Goal: Information Seeking & Learning: Check status

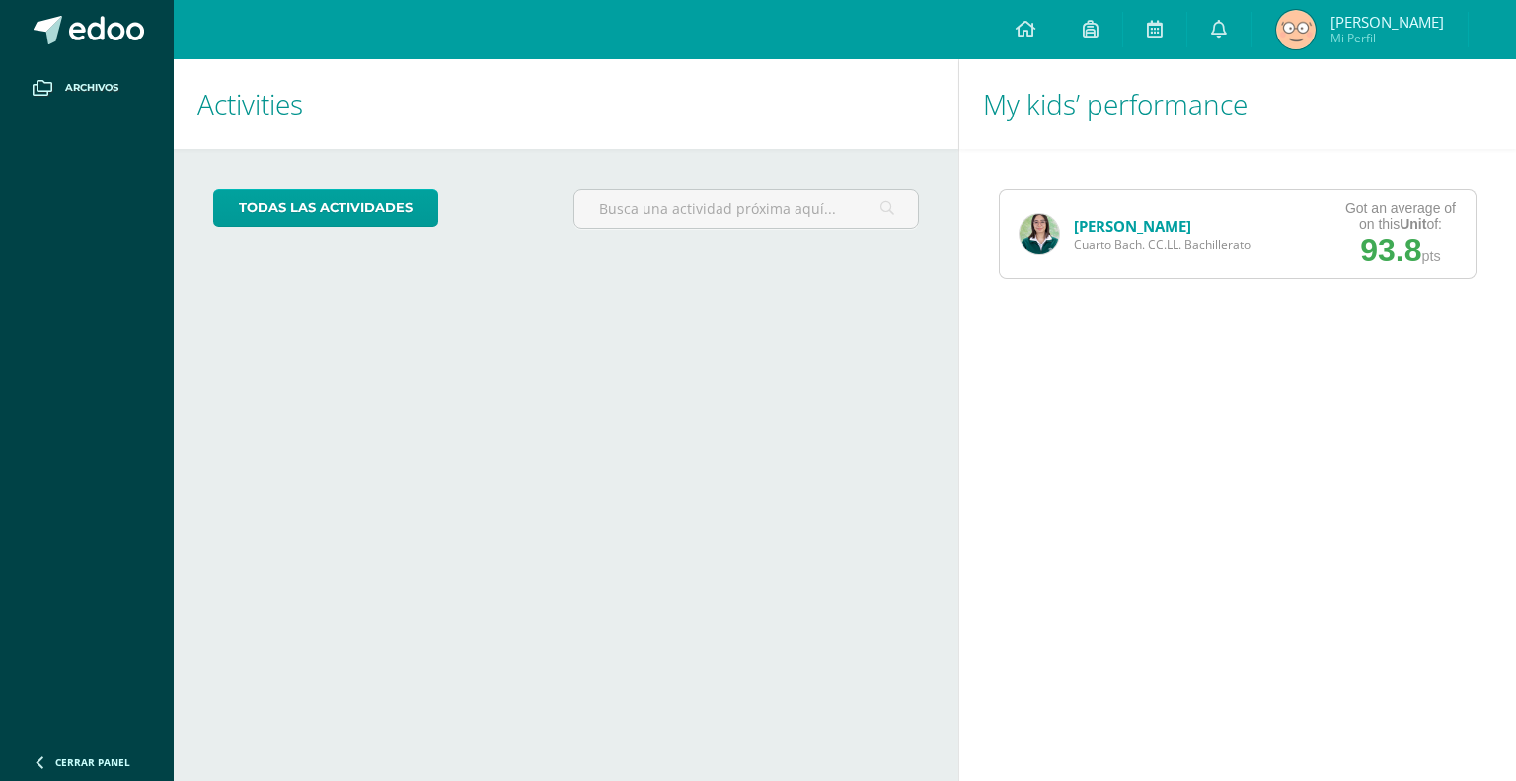
click at [1112, 217] on link "[PERSON_NAME]" at bounding box center [1132, 226] width 117 height 20
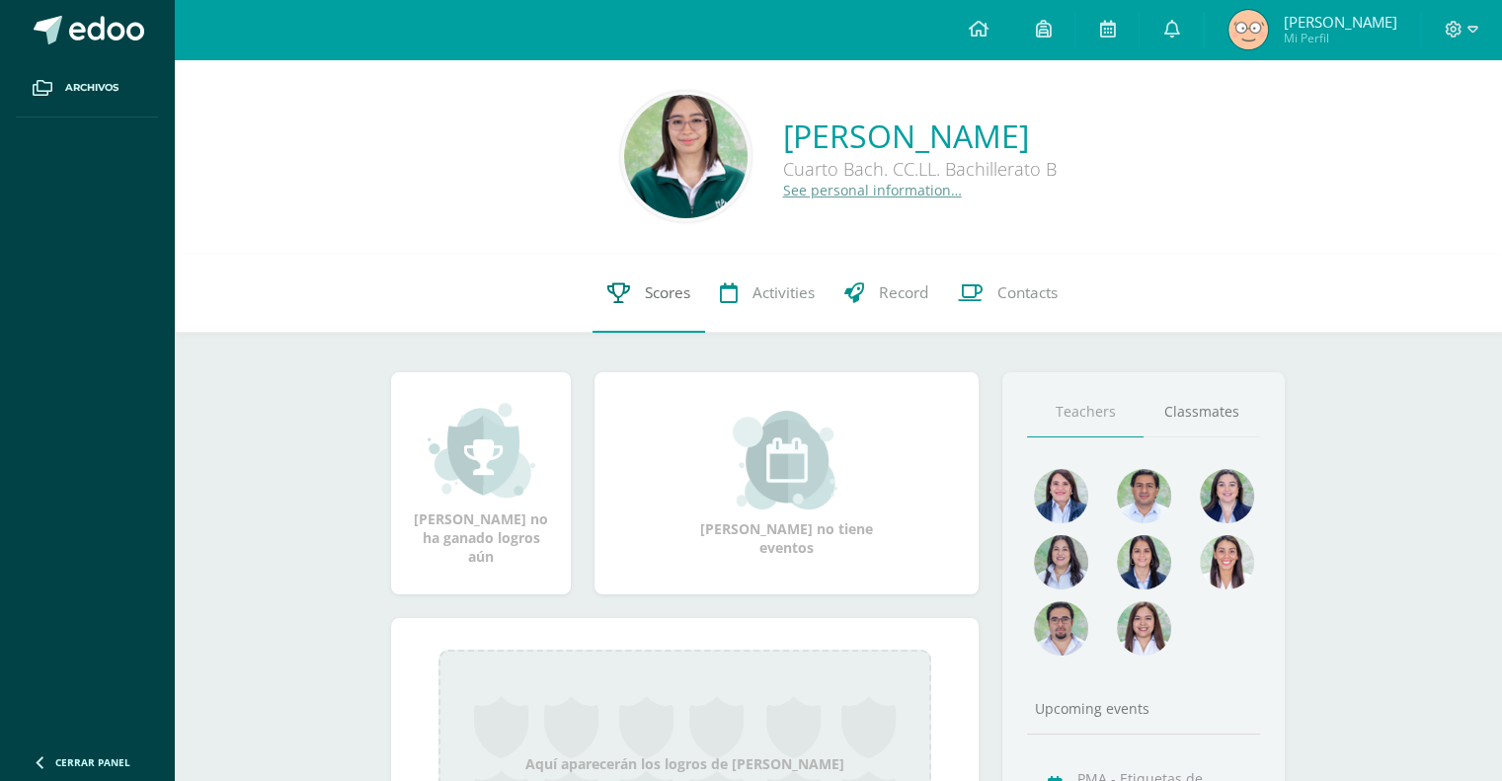
click at [595, 296] on link "Scores" at bounding box center [648, 293] width 113 height 79
click at [636, 287] on link "Scores" at bounding box center [648, 293] width 113 height 79
click at [619, 273] on link "Scores" at bounding box center [648, 293] width 113 height 79
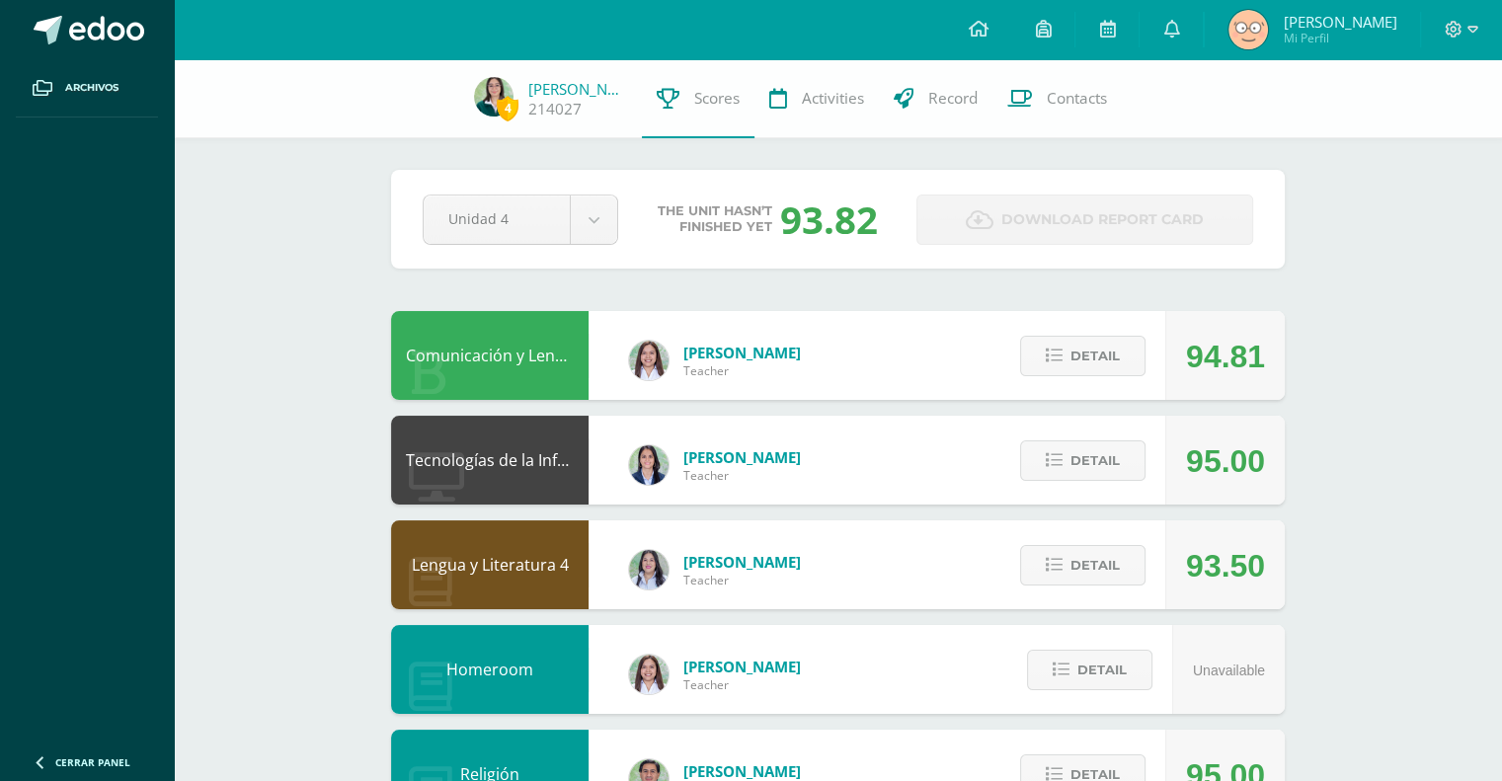
scroll to position [38, 0]
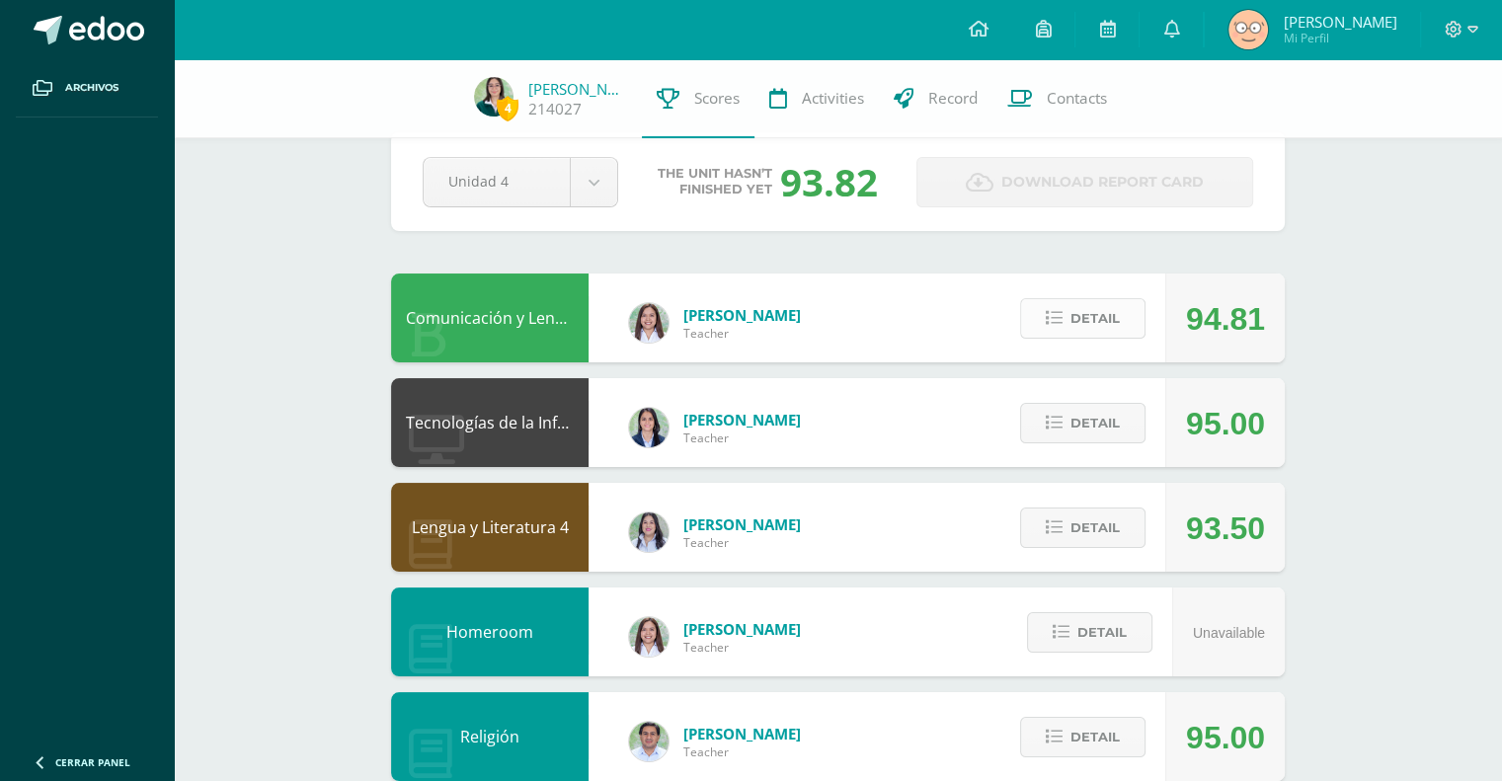
click at [1064, 306] on button "Detail" at bounding box center [1082, 318] width 125 height 40
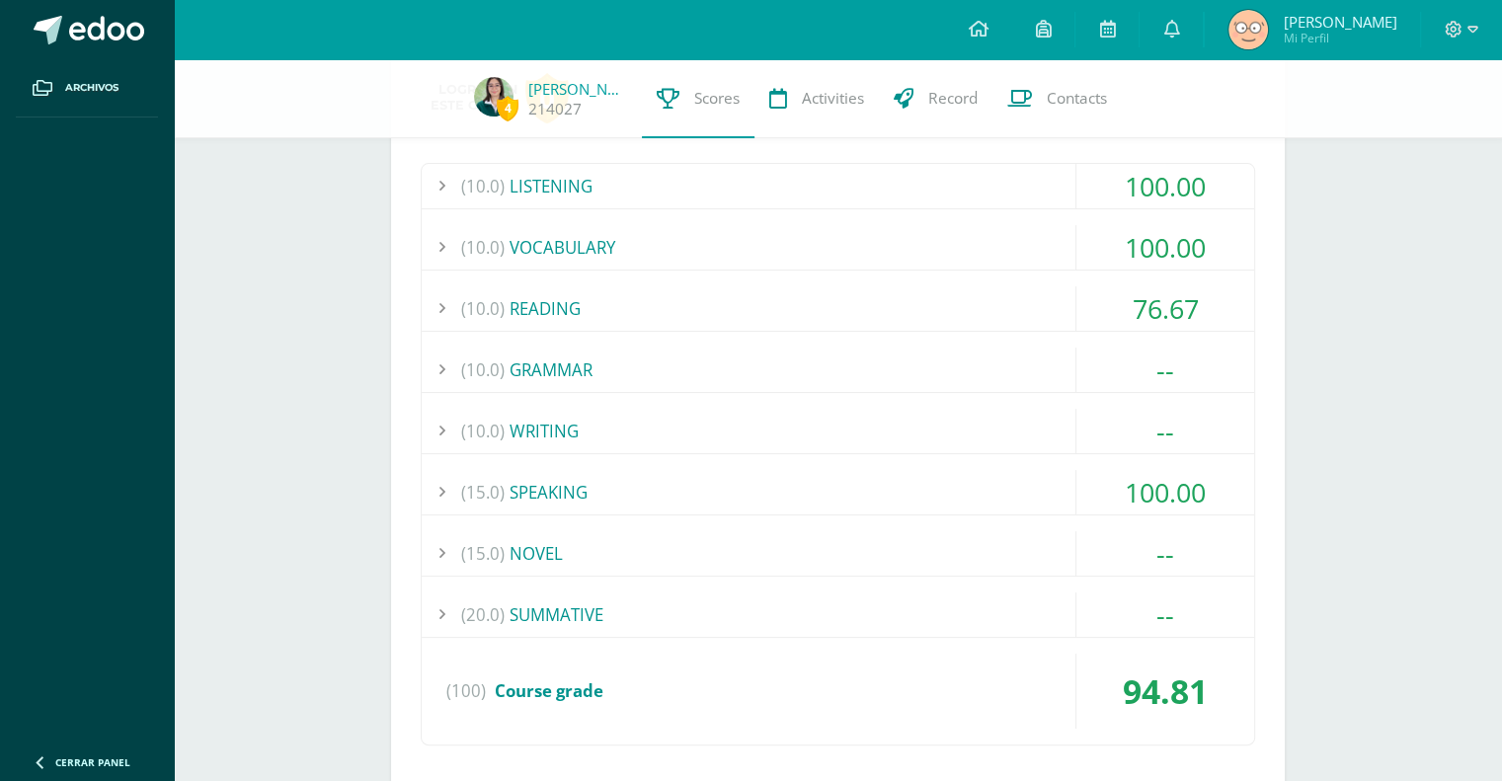
scroll to position [347, 0]
drag, startPoint x: 822, startPoint y: 418, endPoint x: 616, endPoint y: 327, distance: 225.4
click at [616, 327] on div "(10.0) READING" at bounding box center [838, 309] width 832 height 44
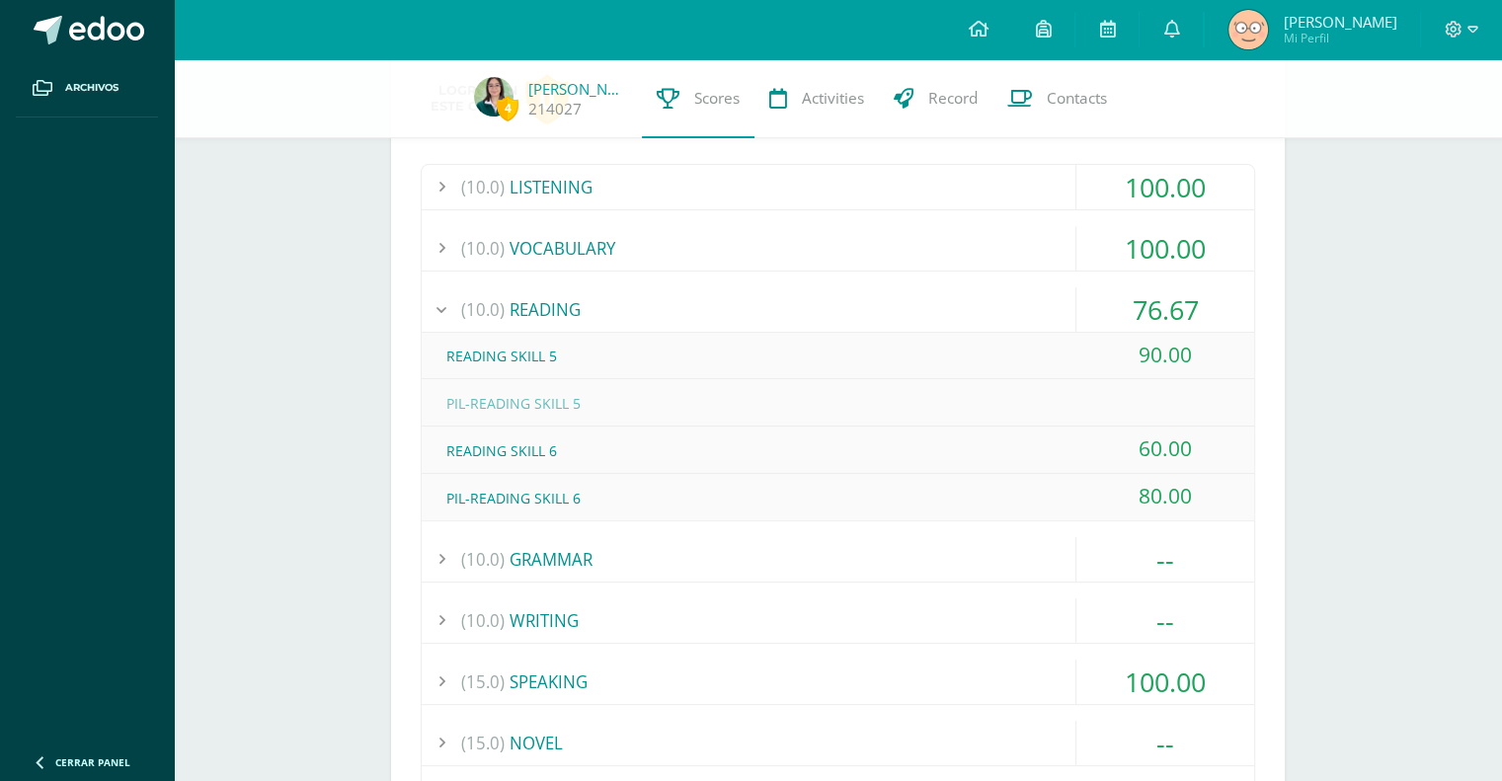
click at [1111, 323] on div "76.67" at bounding box center [1165, 309] width 178 height 44
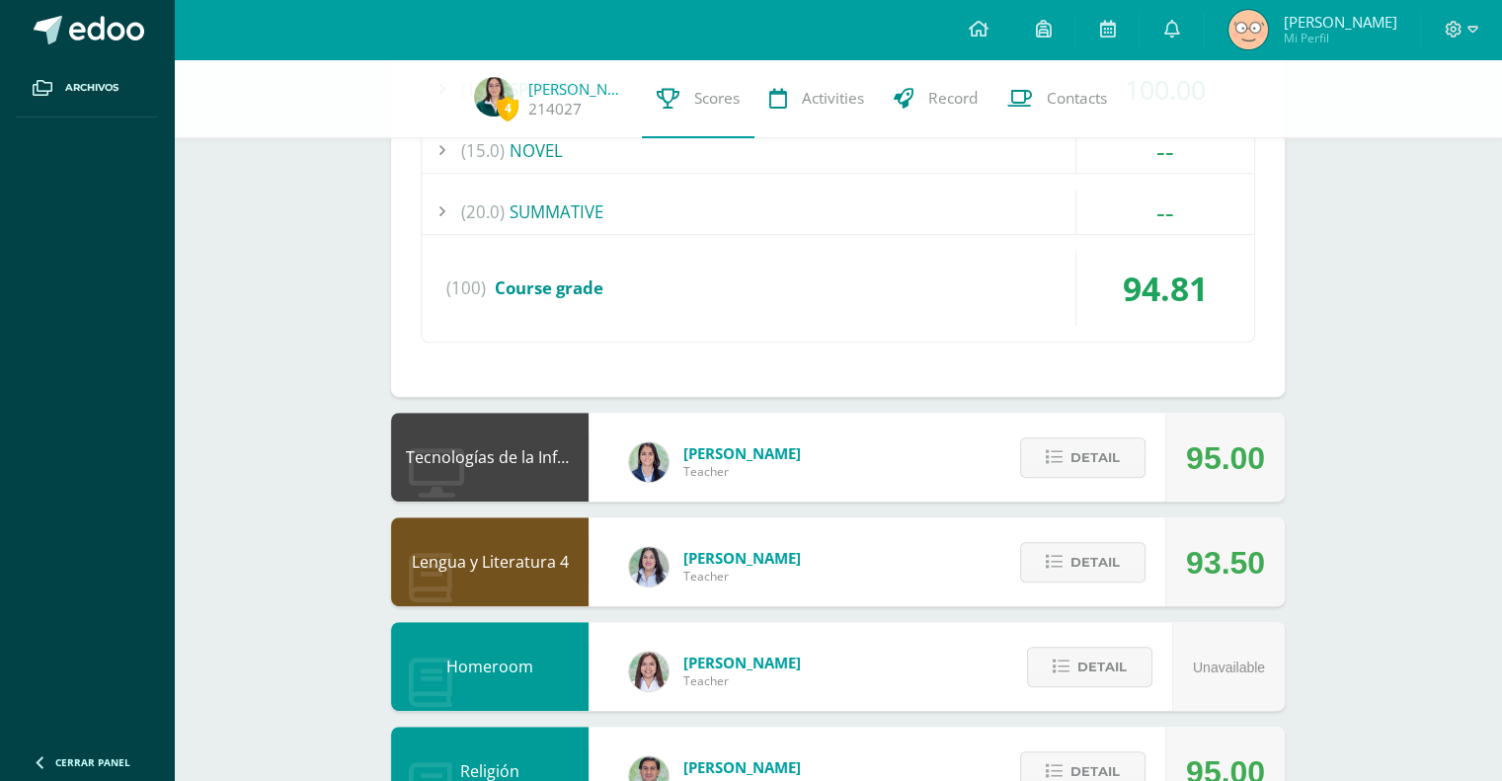
scroll to position [935, 0]
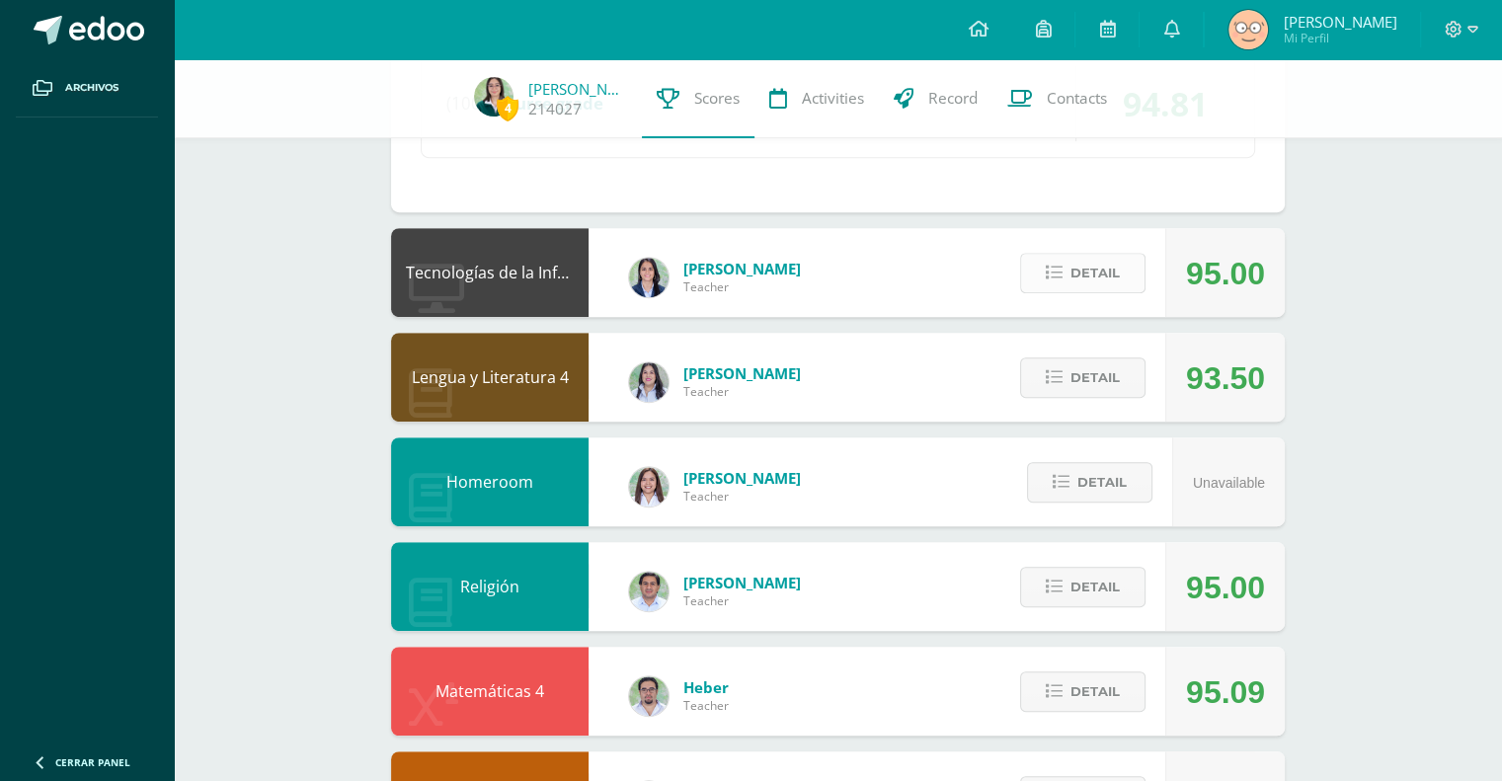
click at [1106, 259] on span "Detail" at bounding box center [1094, 273] width 49 height 37
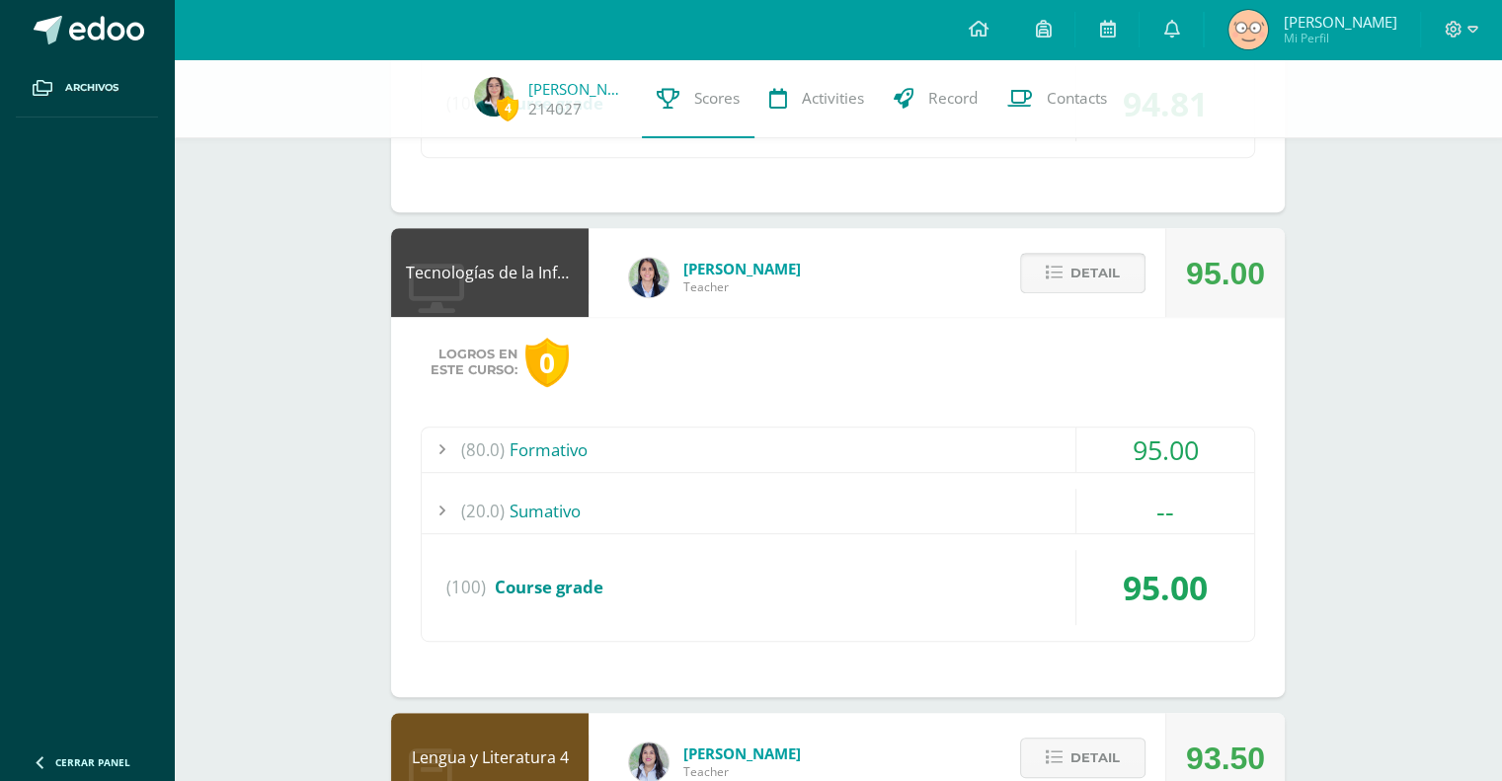
click at [1062, 275] on icon at bounding box center [1054, 273] width 17 height 17
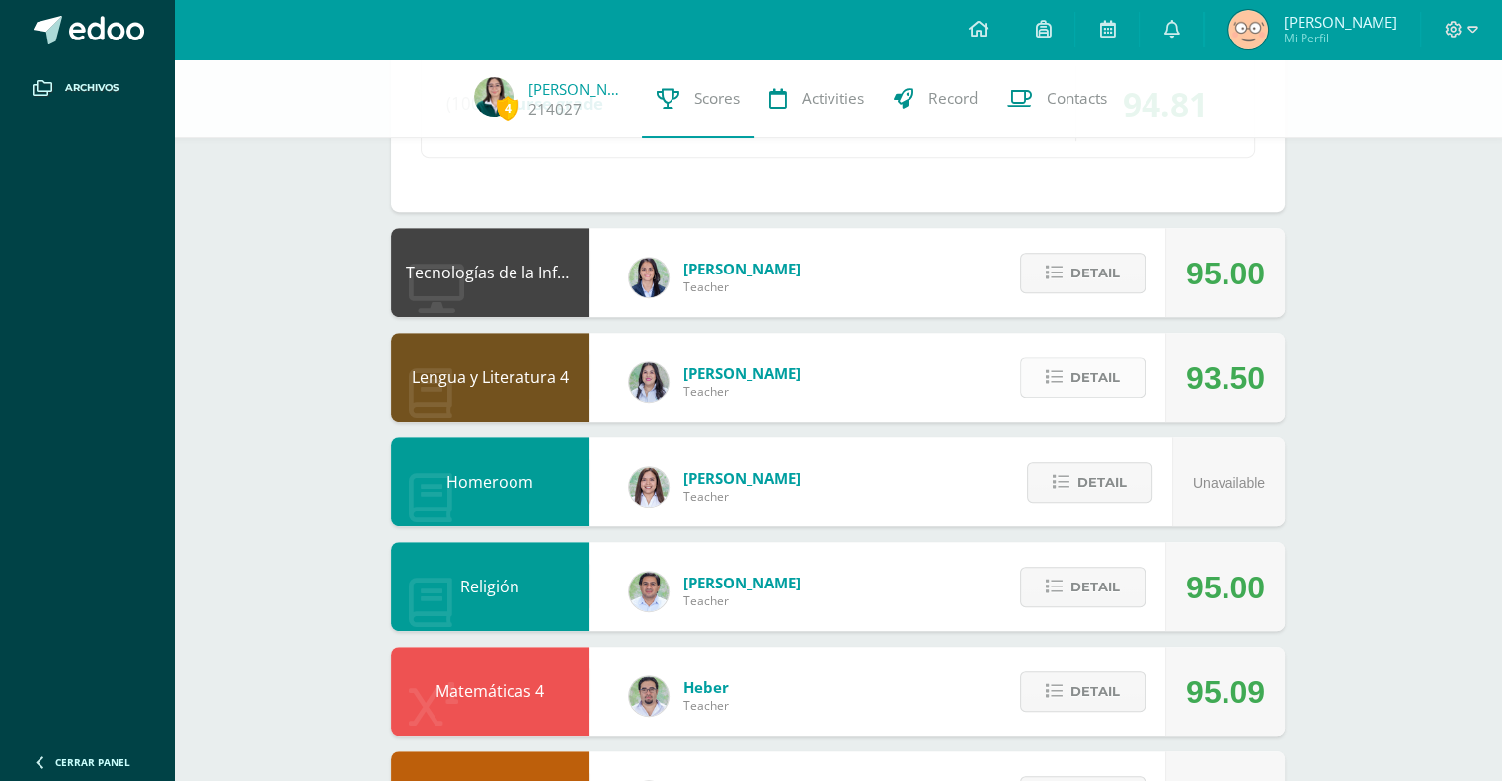
click at [1078, 385] on span "Detail" at bounding box center [1094, 377] width 49 height 37
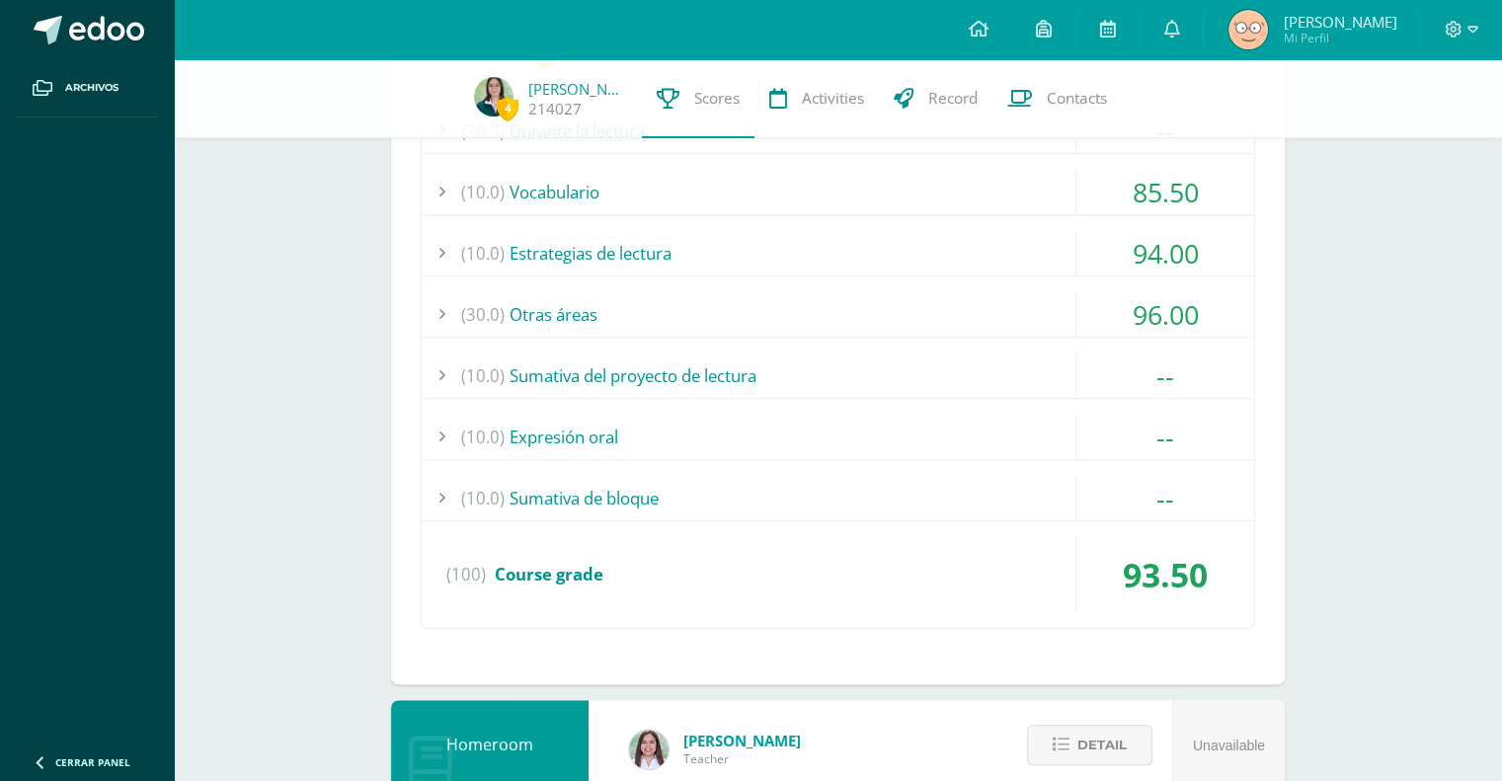
scroll to position [1259, 0]
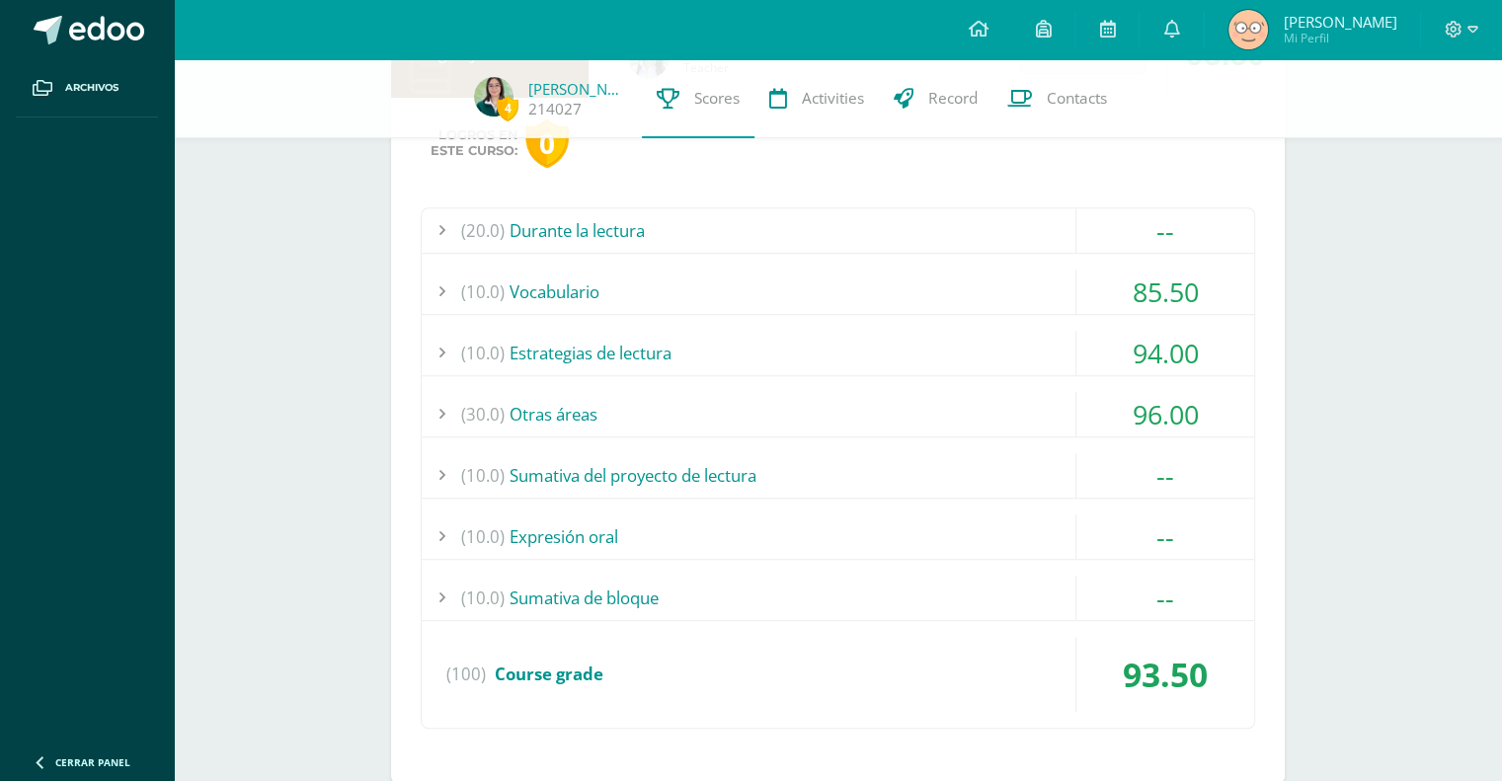
click at [1133, 288] on div "85.50" at bounding box center [1165, 292] width 178 height 44
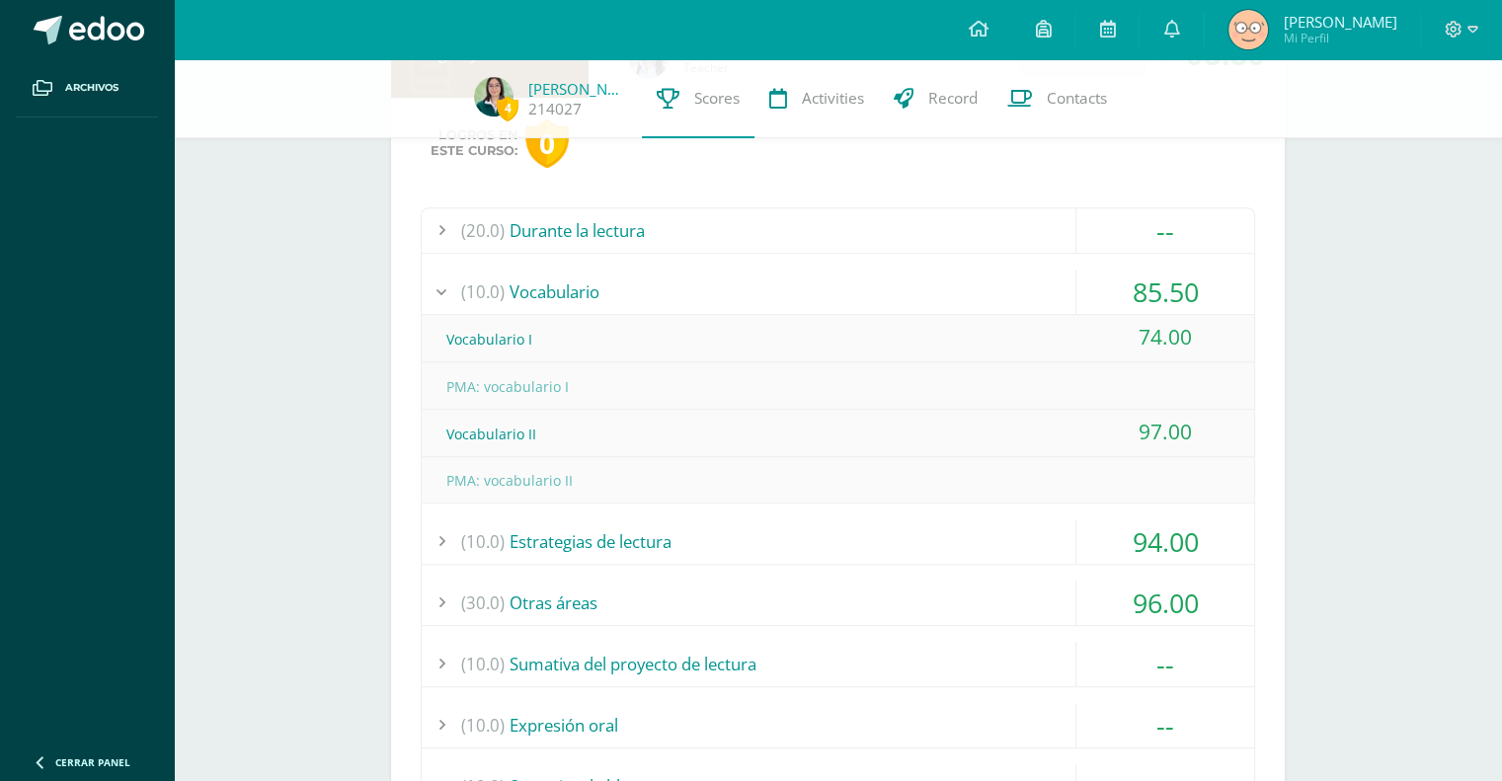
scroll to position [1084, 0]
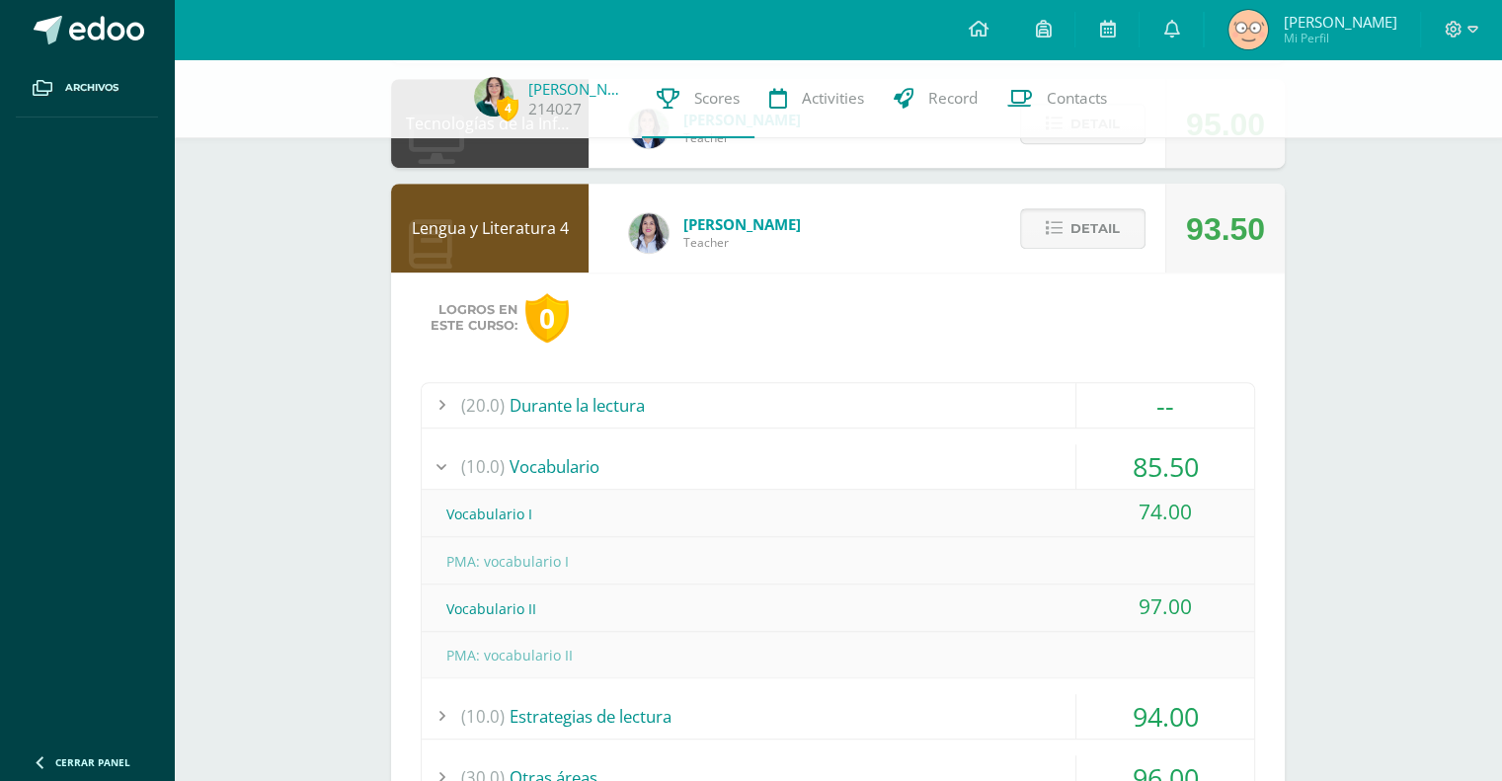
click at [1108, 224] on span "Detail" at bounding box center [1094, 228] width 49 height 37
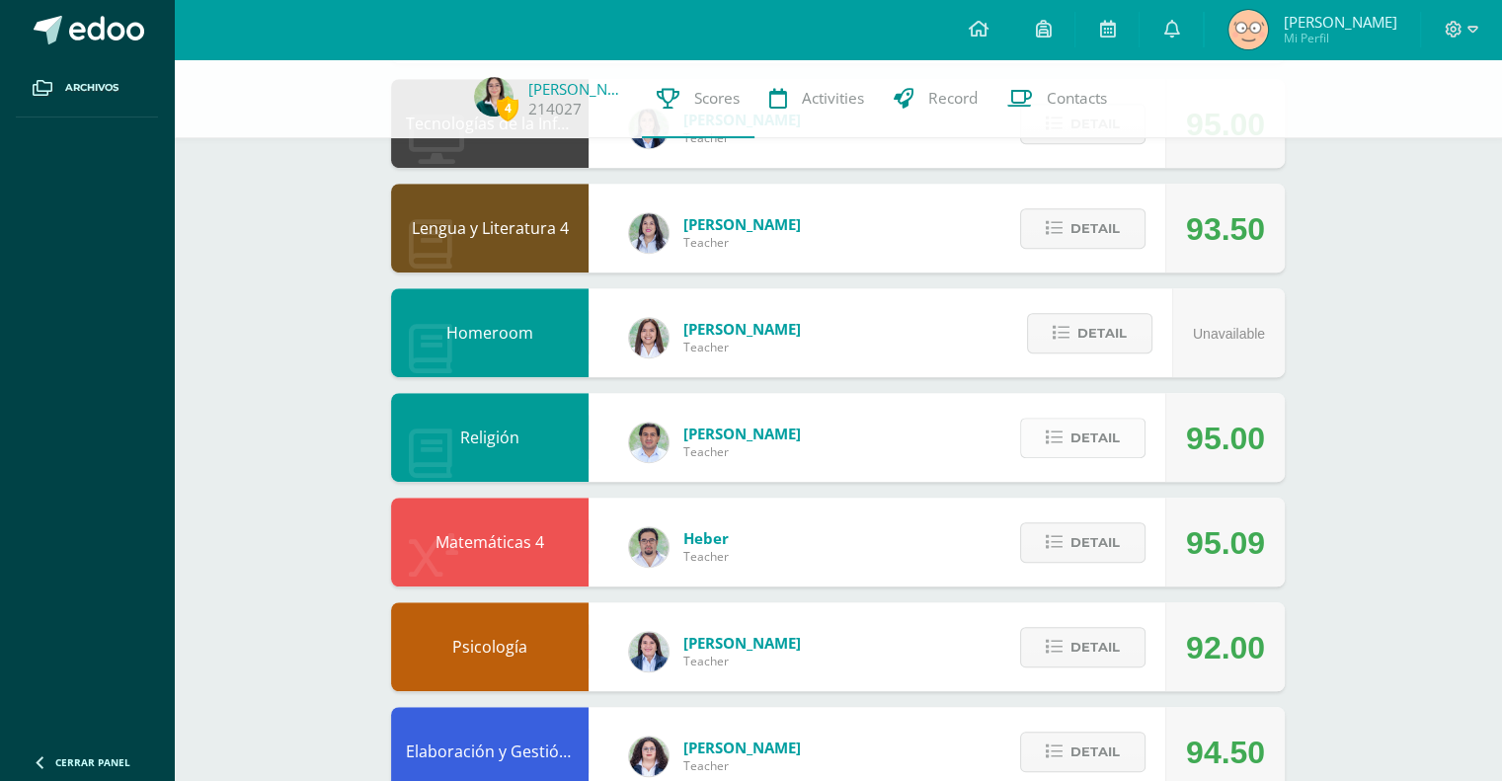
click at [1065, 430] on button "Detail" at bounding box center [1082, 438] width 125 height 40
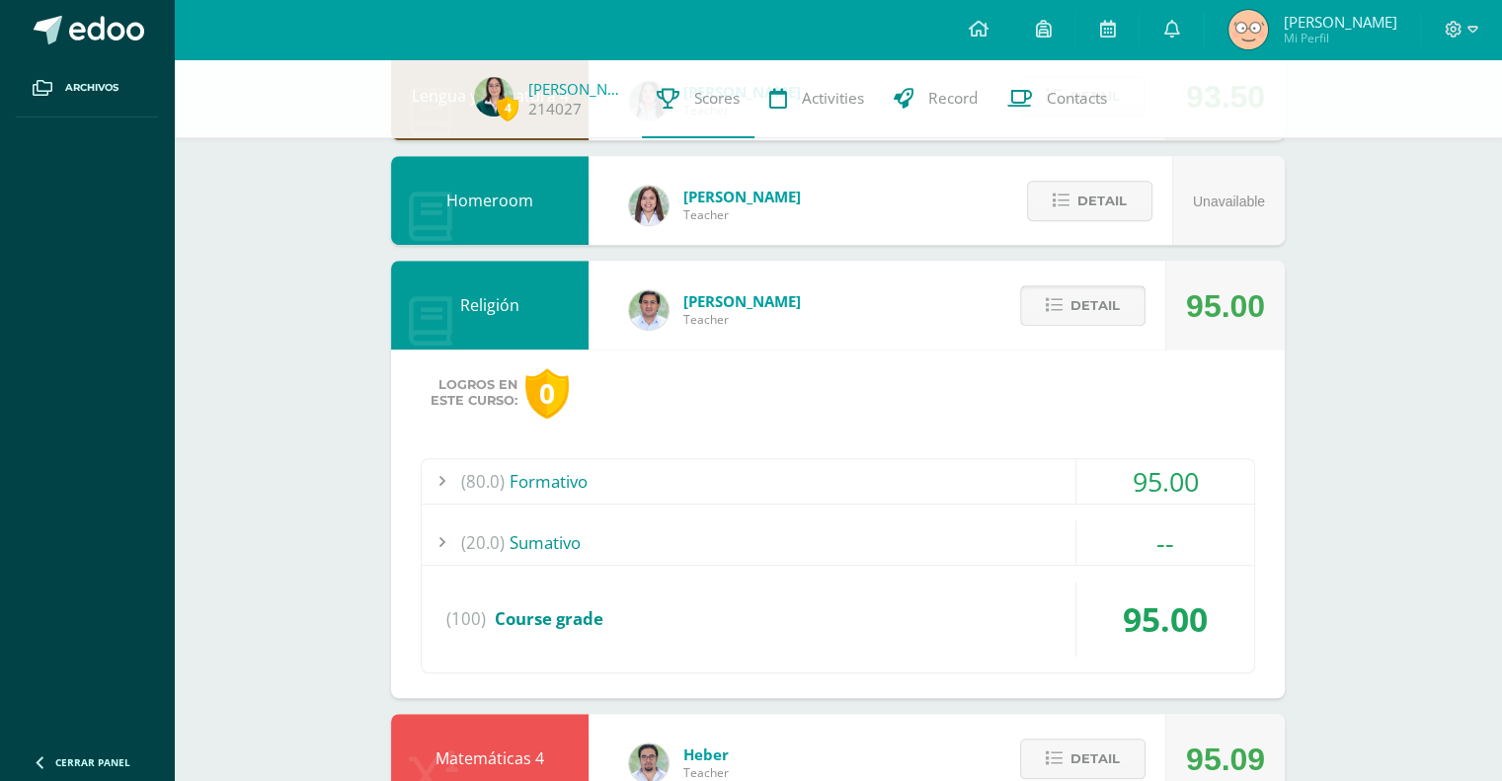
scroll to position [1215, 0]
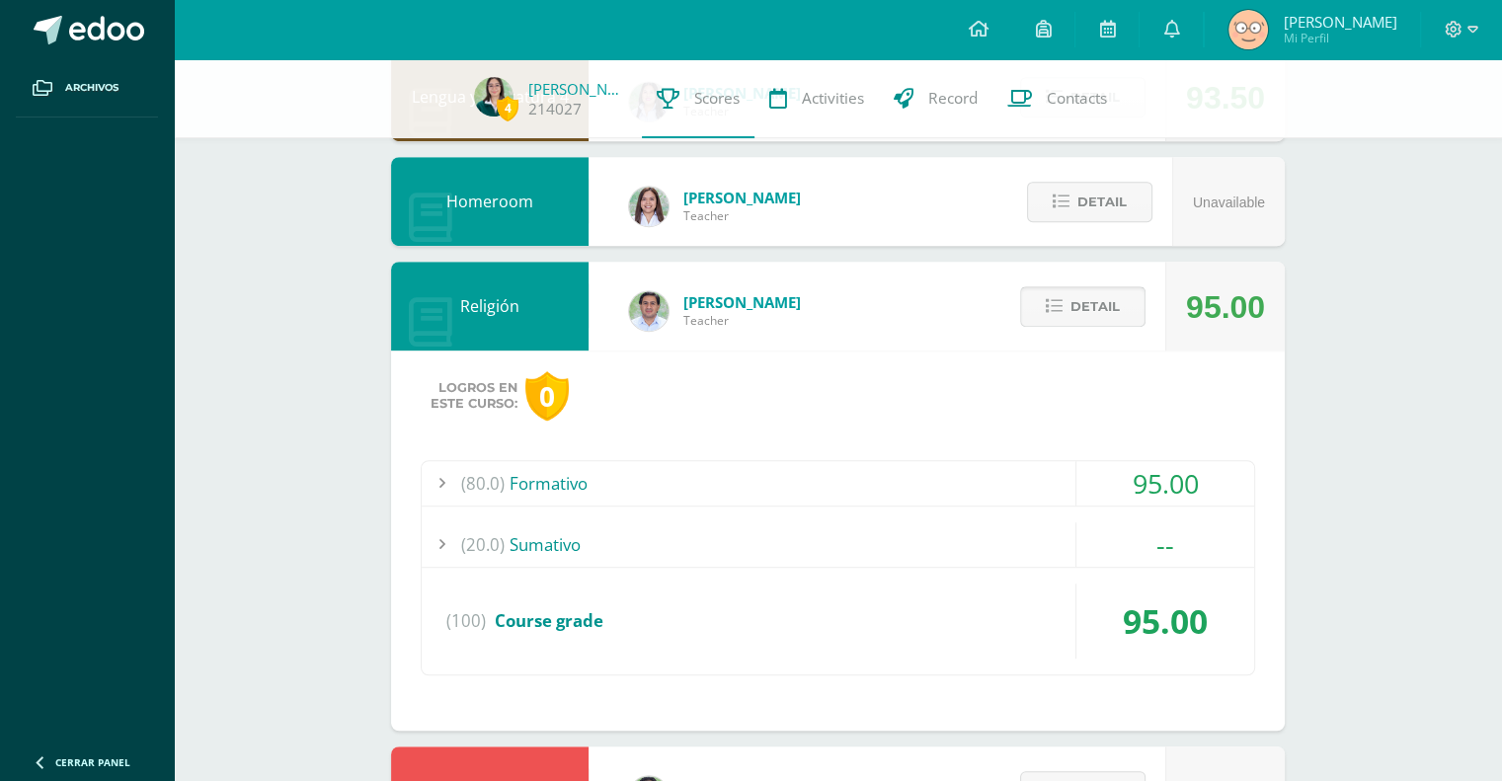
click at [1082, 299] on span "Detail" at bounding box center [1094, 306] width 49 height 37
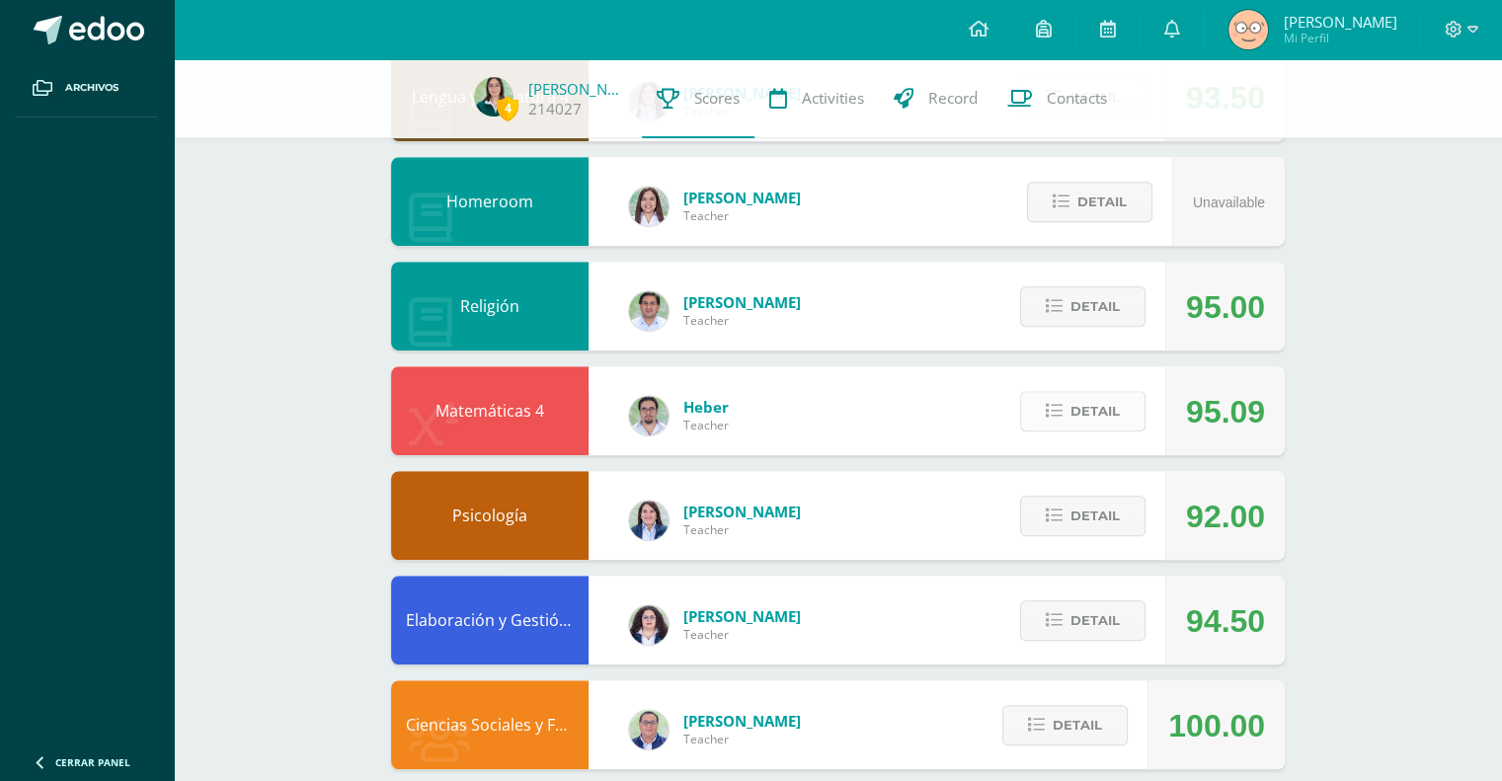
click at [1078, 398] on span "Detail" at bounding box center [1094, 411] width 49 height 37
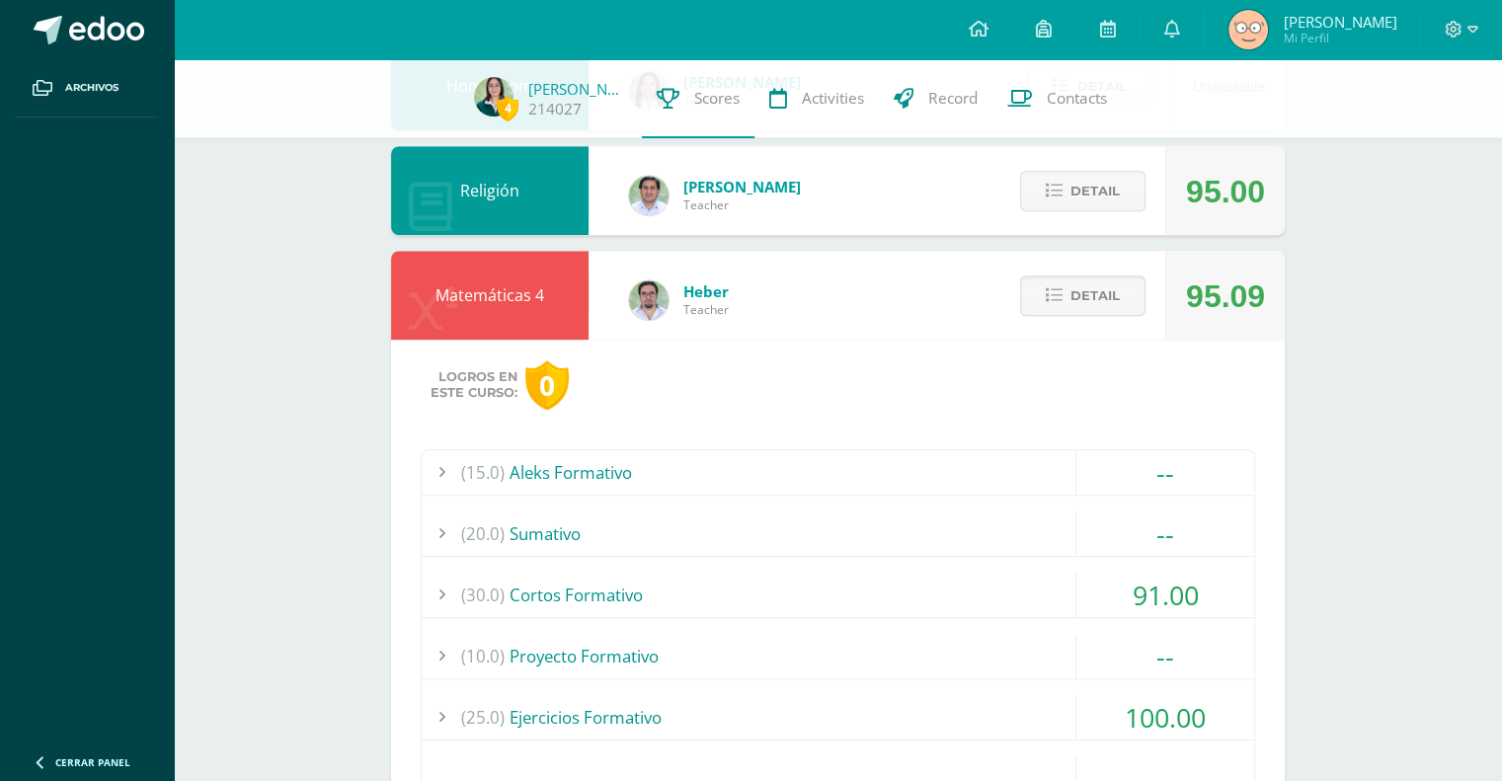
scroll to position [1426, 0]
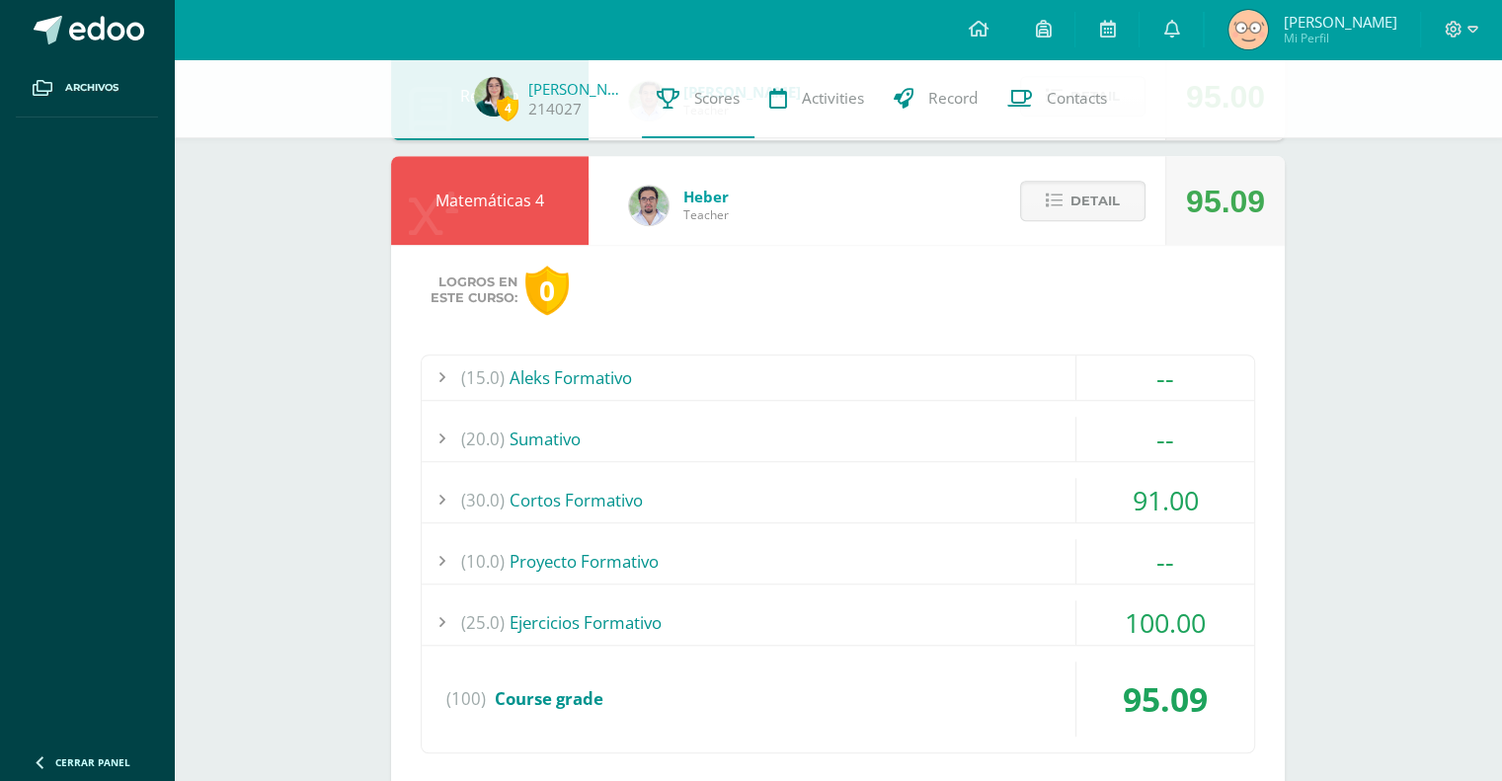
click at [937, 490] on div "(30.0) Cortos Formativo" at bounding box center [838, 500] width 832 height 44
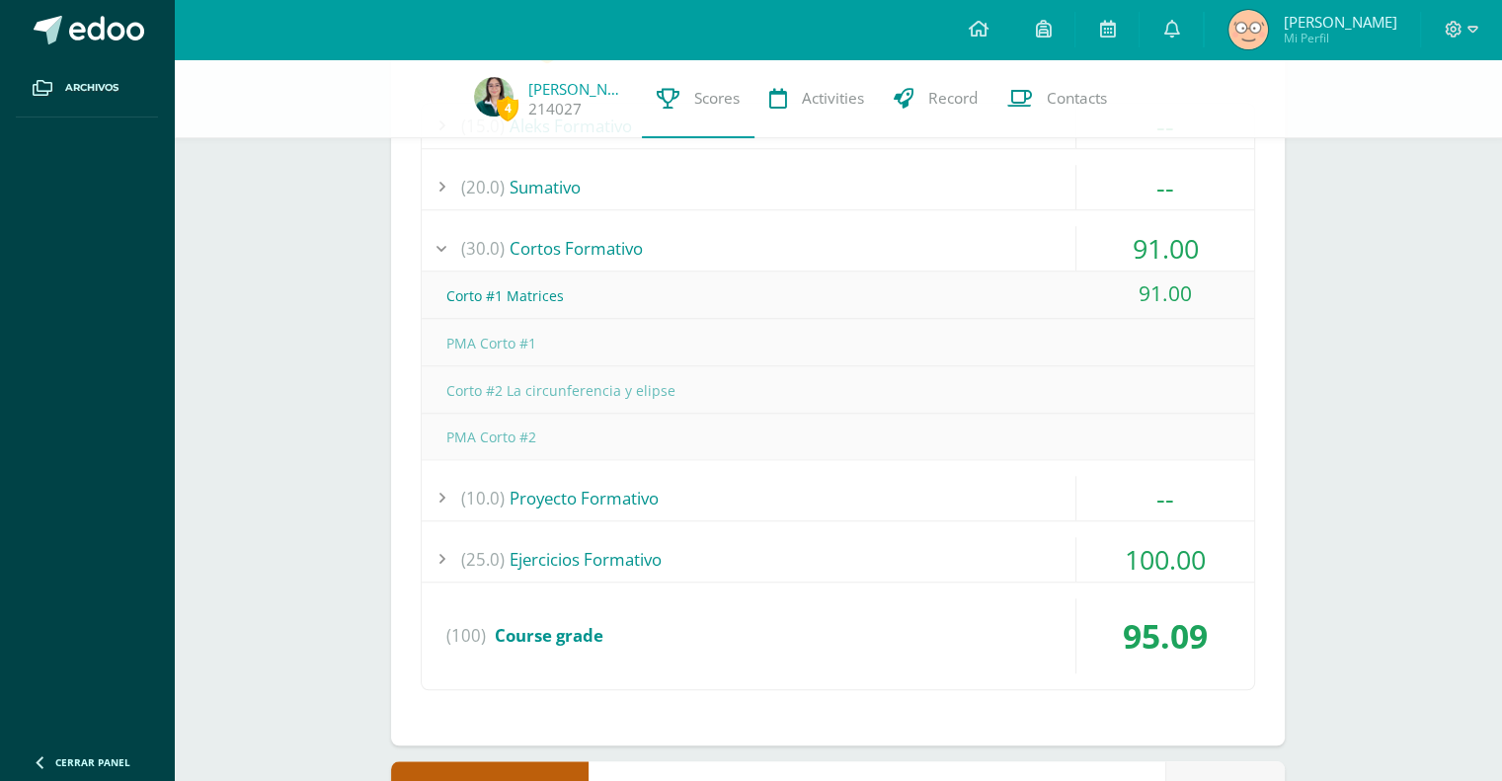
scroll to position [1678, 0]
click at [983, 552] on div "(25.0) Ejercicios Formativo" at bounding box center [838, 558] width 832 height 44
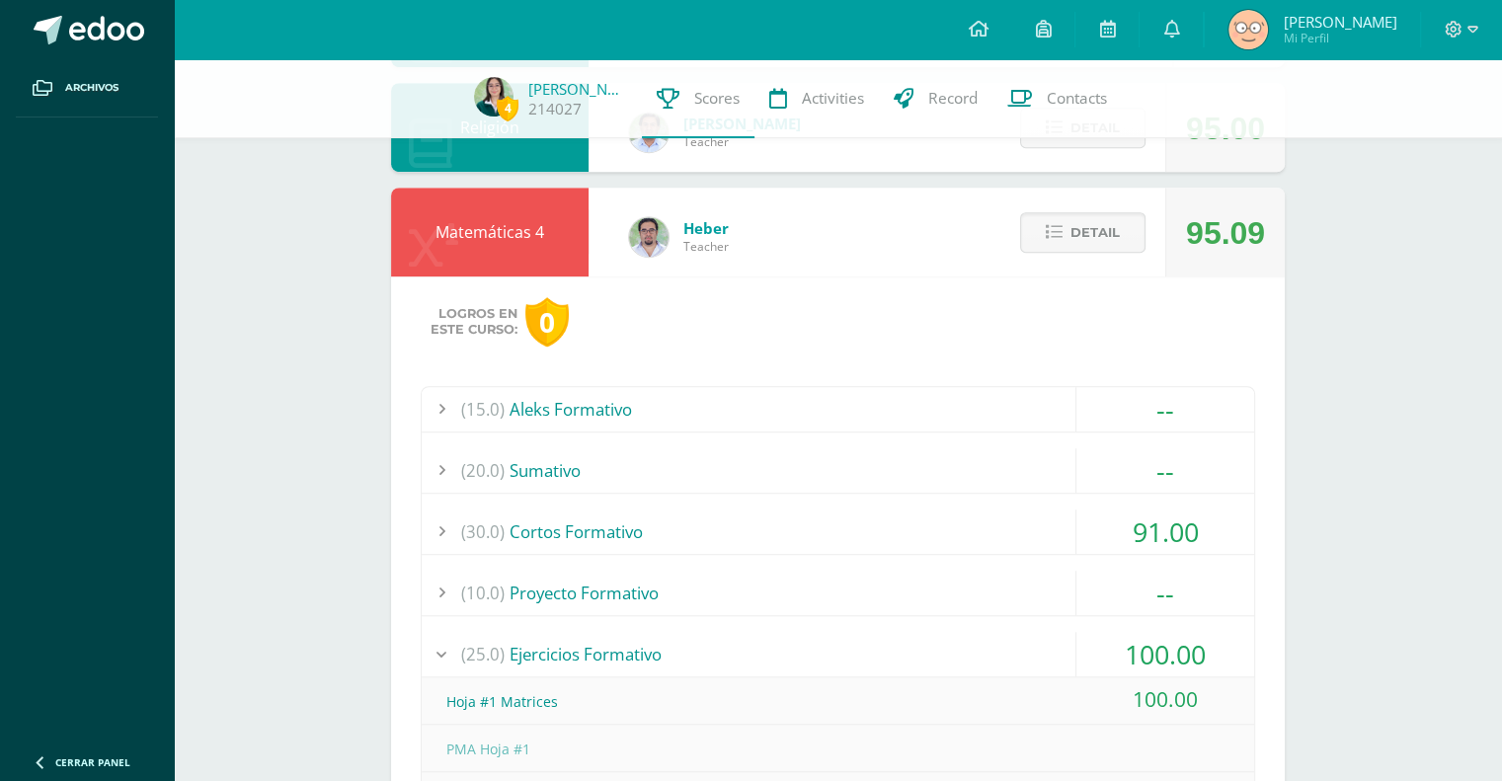
scroll to position [1397, 0]
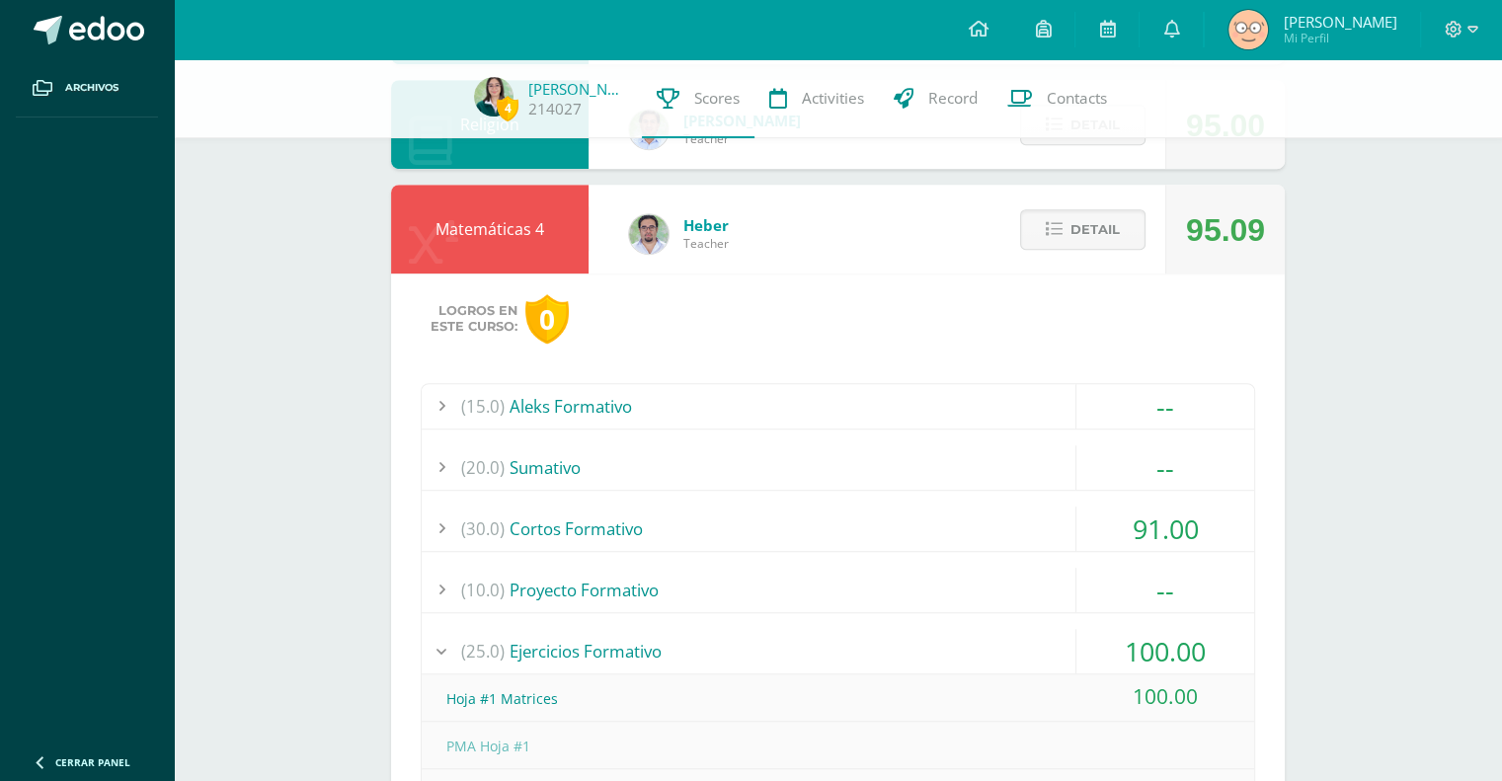
click at [1046, 508] on div "(30.0) Cortos Formativo" at bounding box center [838, 528] width 832 height 44
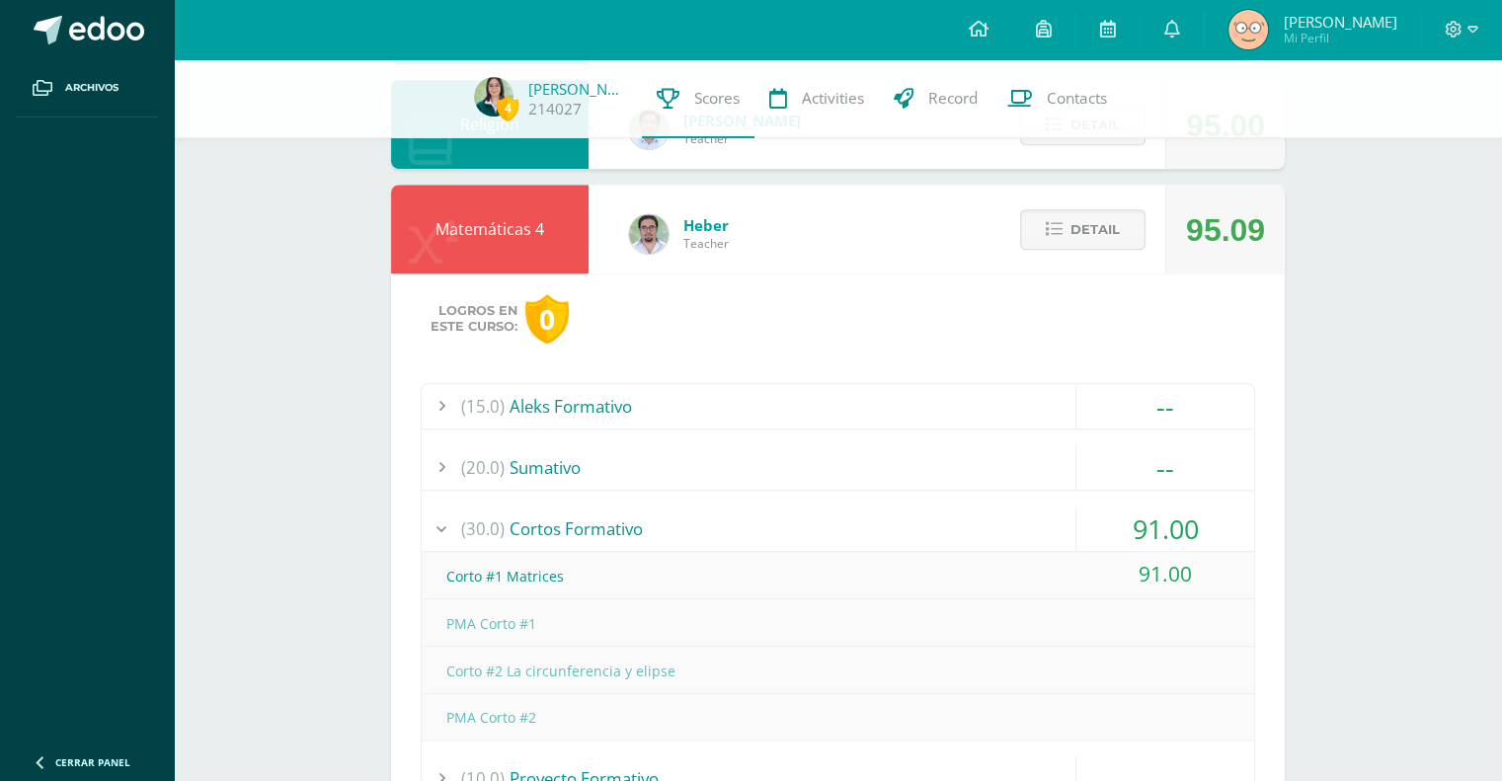
click at [1046, 508] on div "(30.0) Cortos Formativo" at bounding box center [838, 528] width 832 height 44
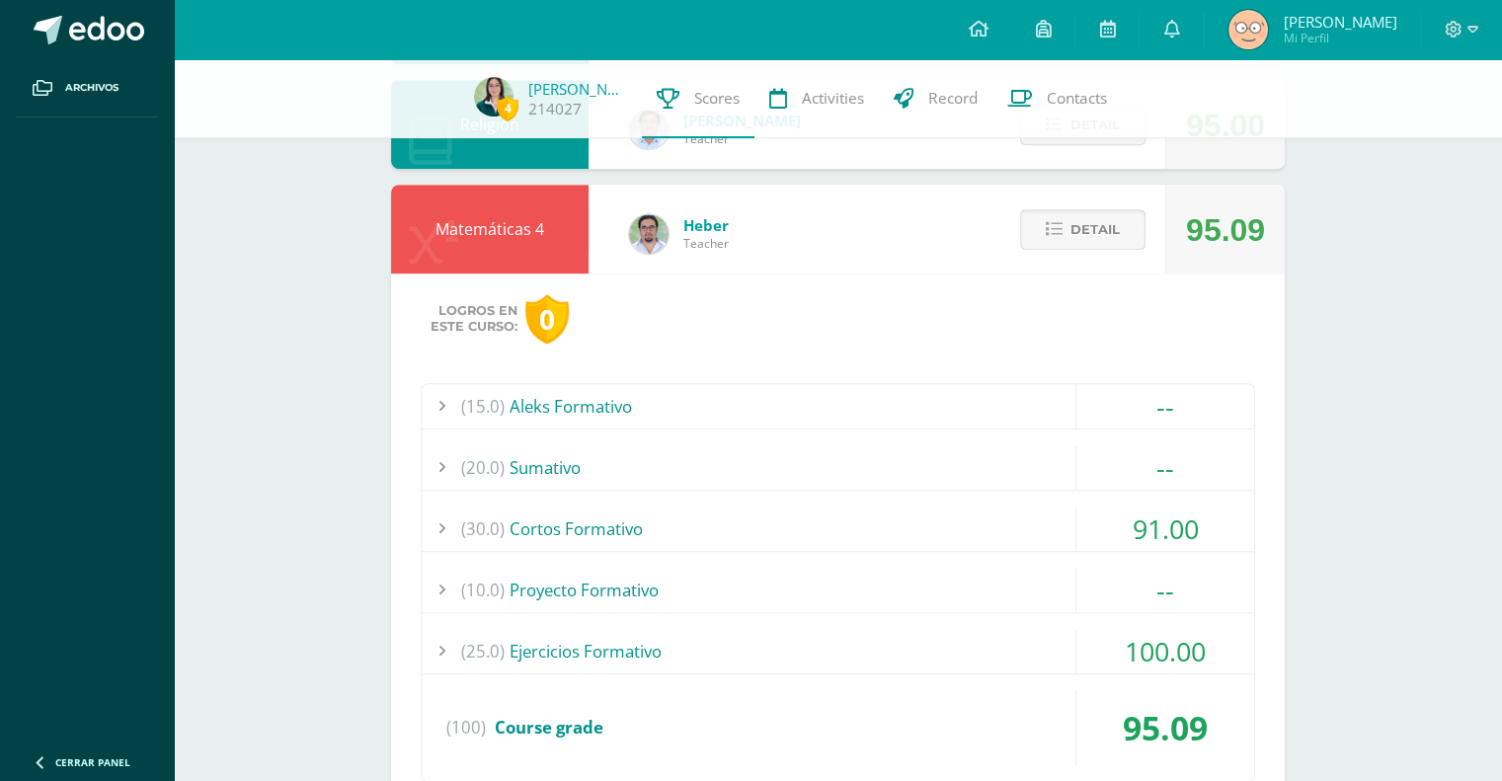
click at [1078, 232] on span "Detail" at bounding box center [1094, 229] width 49 height 37
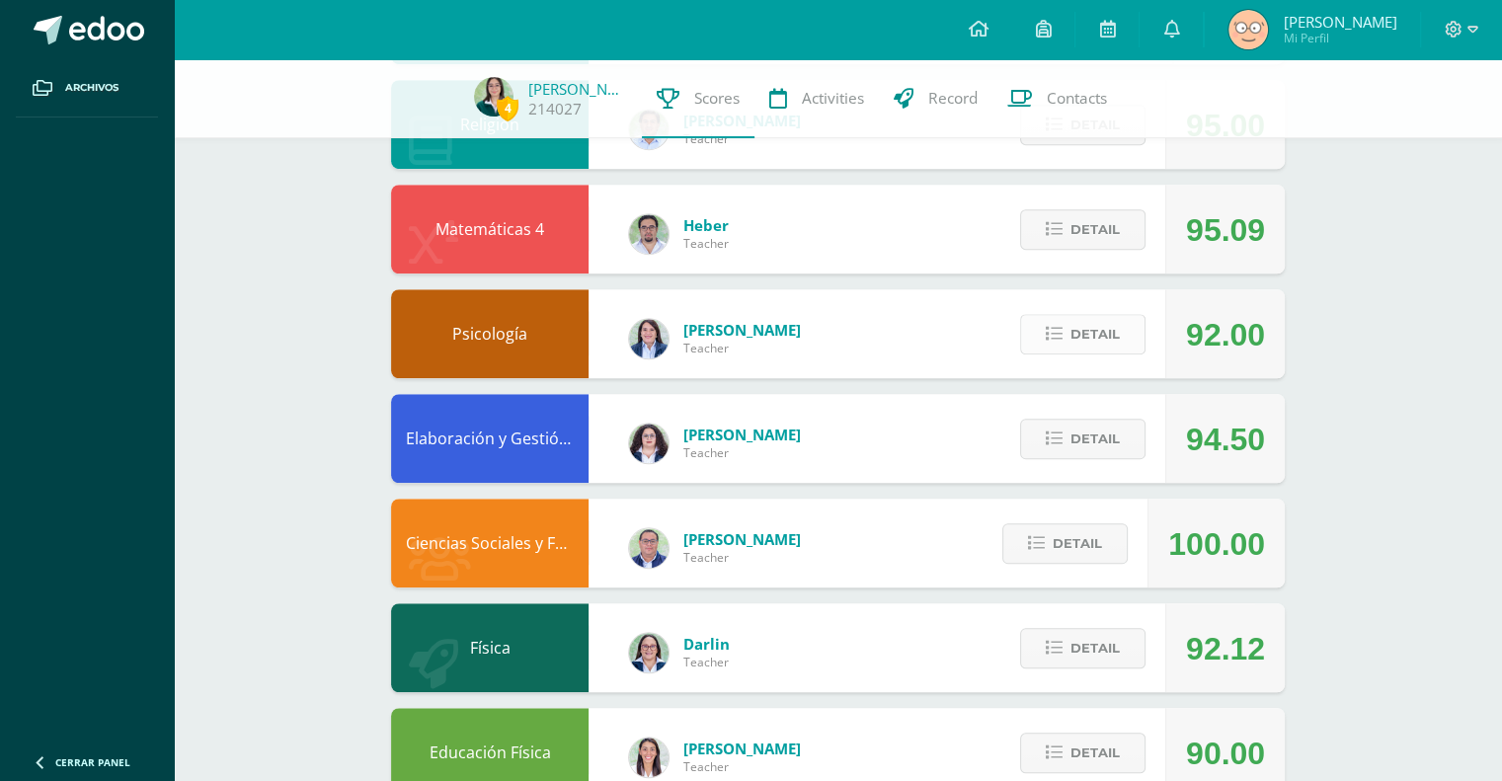
click at [1049, 340] on icon at bounding box center [1054, 334] width 17 height 17
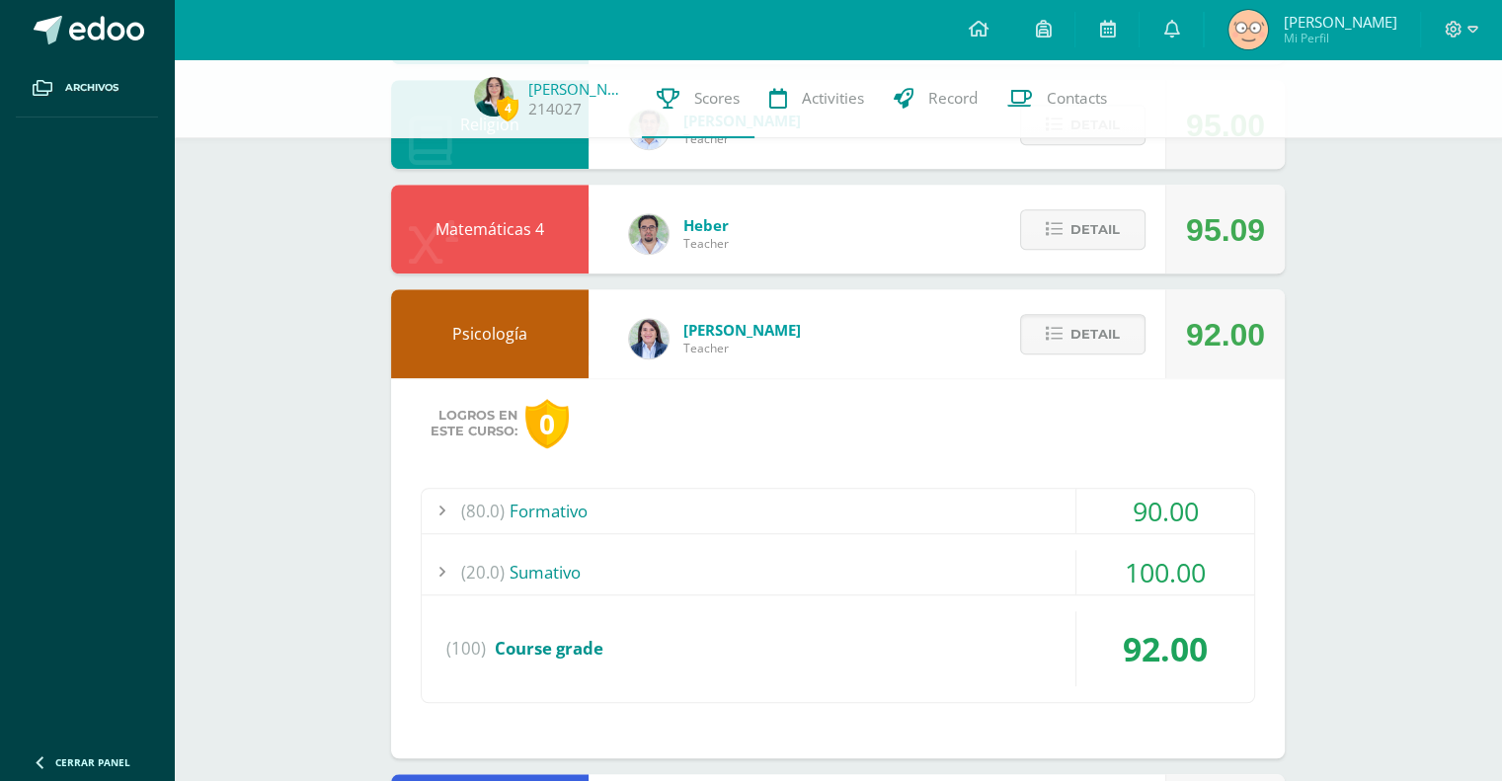
click at [983, 513] on div "(80.0) Formativo" at bounding box center [838, 511] width 832 height 44
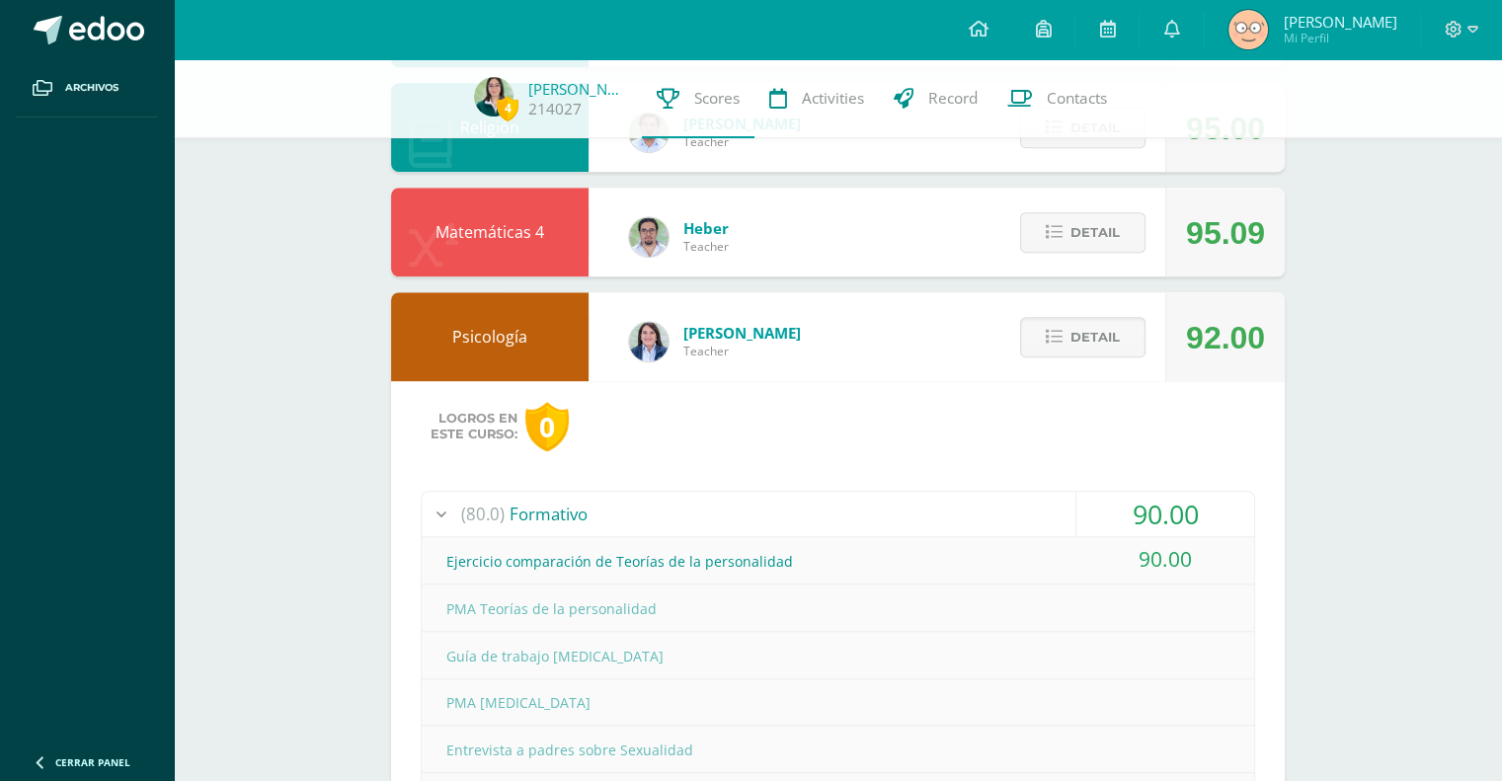
scroll to position [1408, 0]
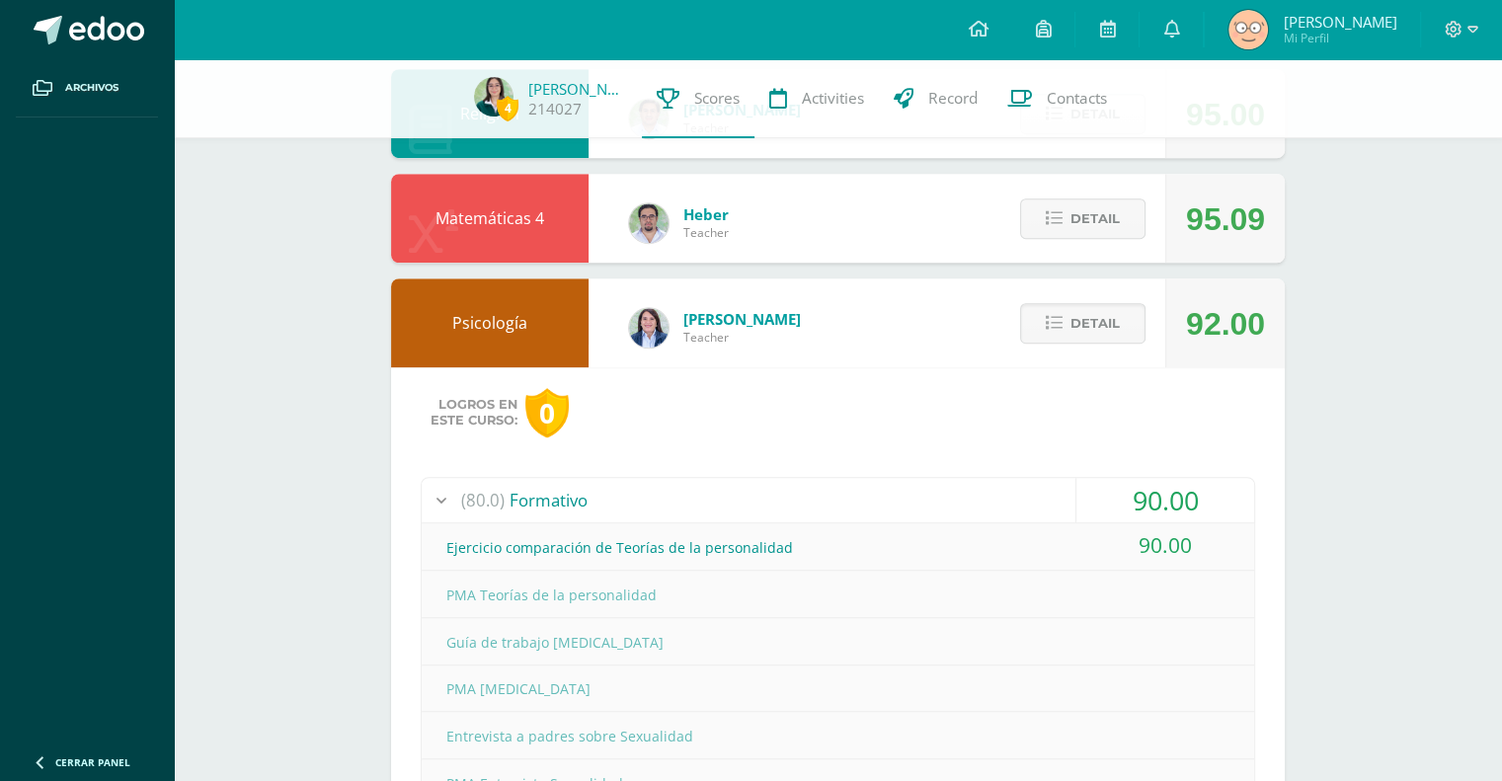
click at [1060, 317] on icon at bounding box center [1054, 323] width 17 height 17
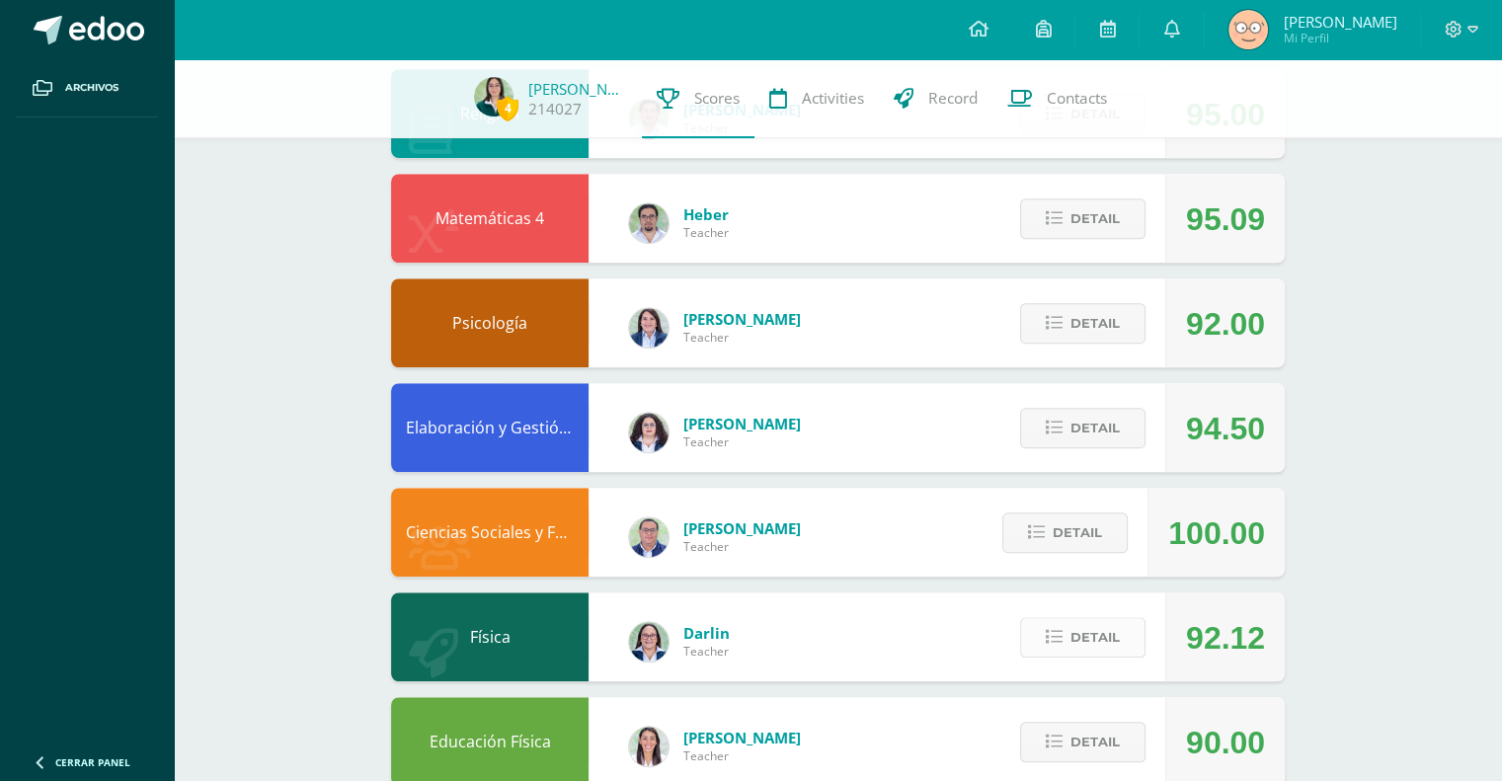
click at [1098, 637] on span "Detail" at bounding box center [1094, 637] width 49 height 37
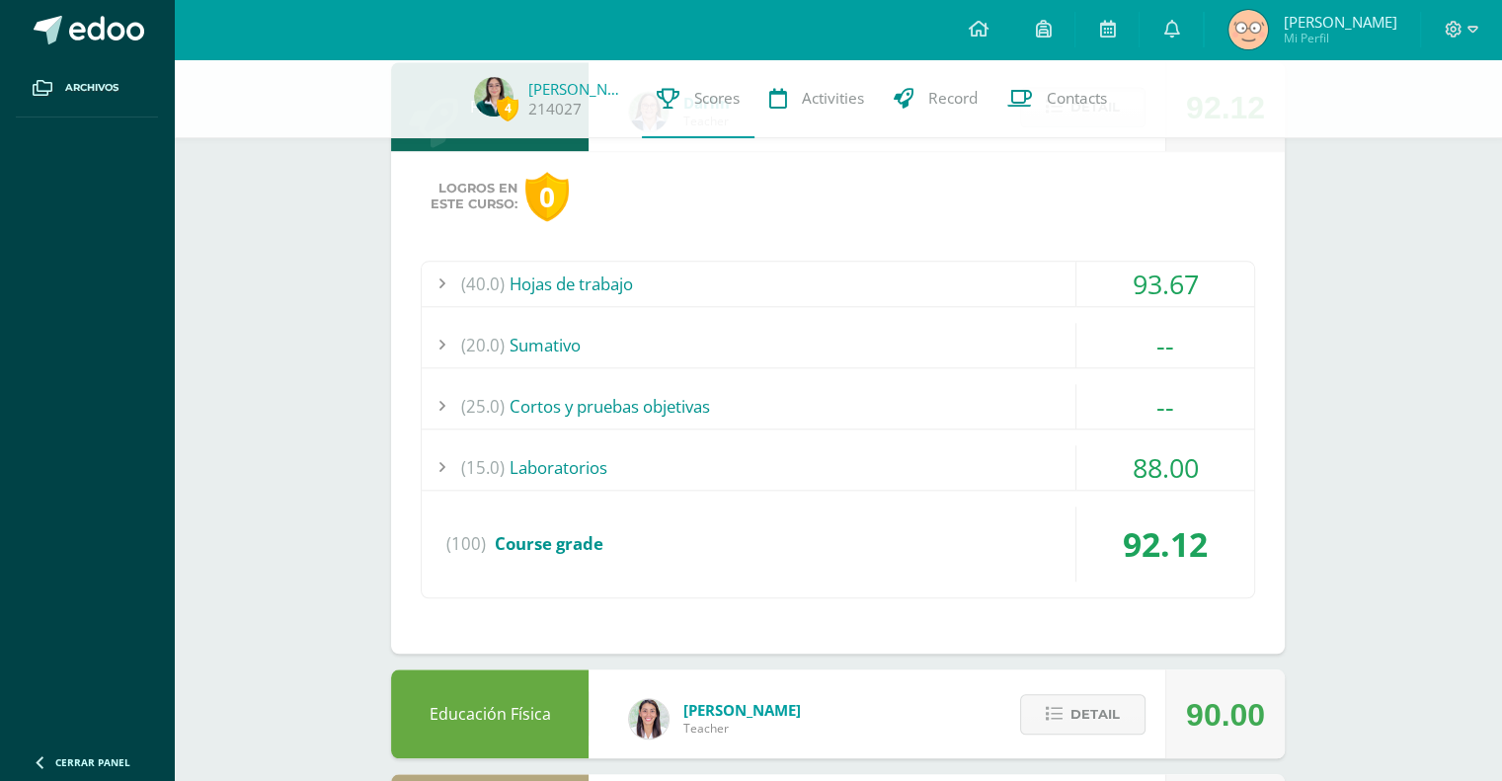
scroll to position [1933, 0]
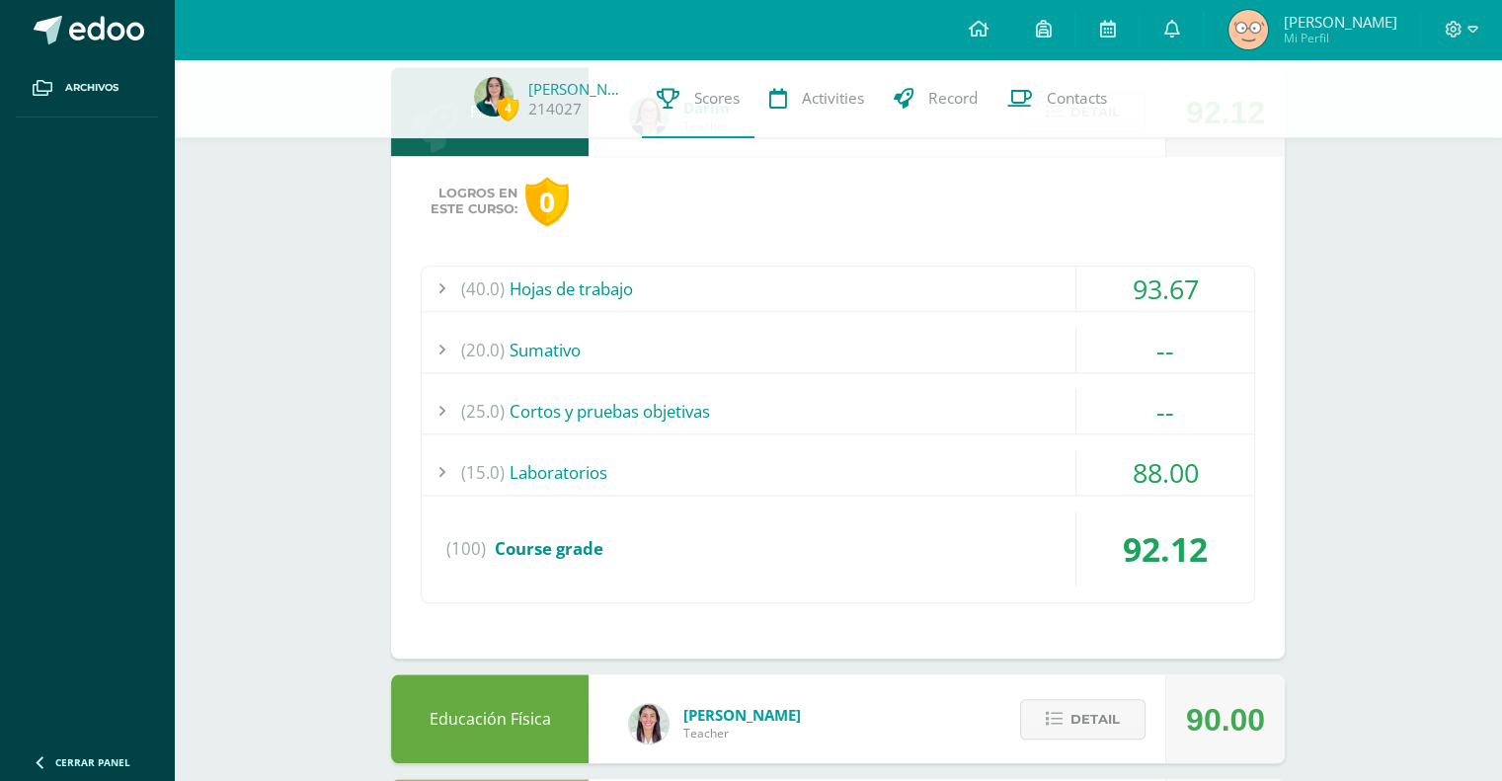
click at [1131, 466] on div "88.00" at bounding box center [1165, 472] width 178 height 44
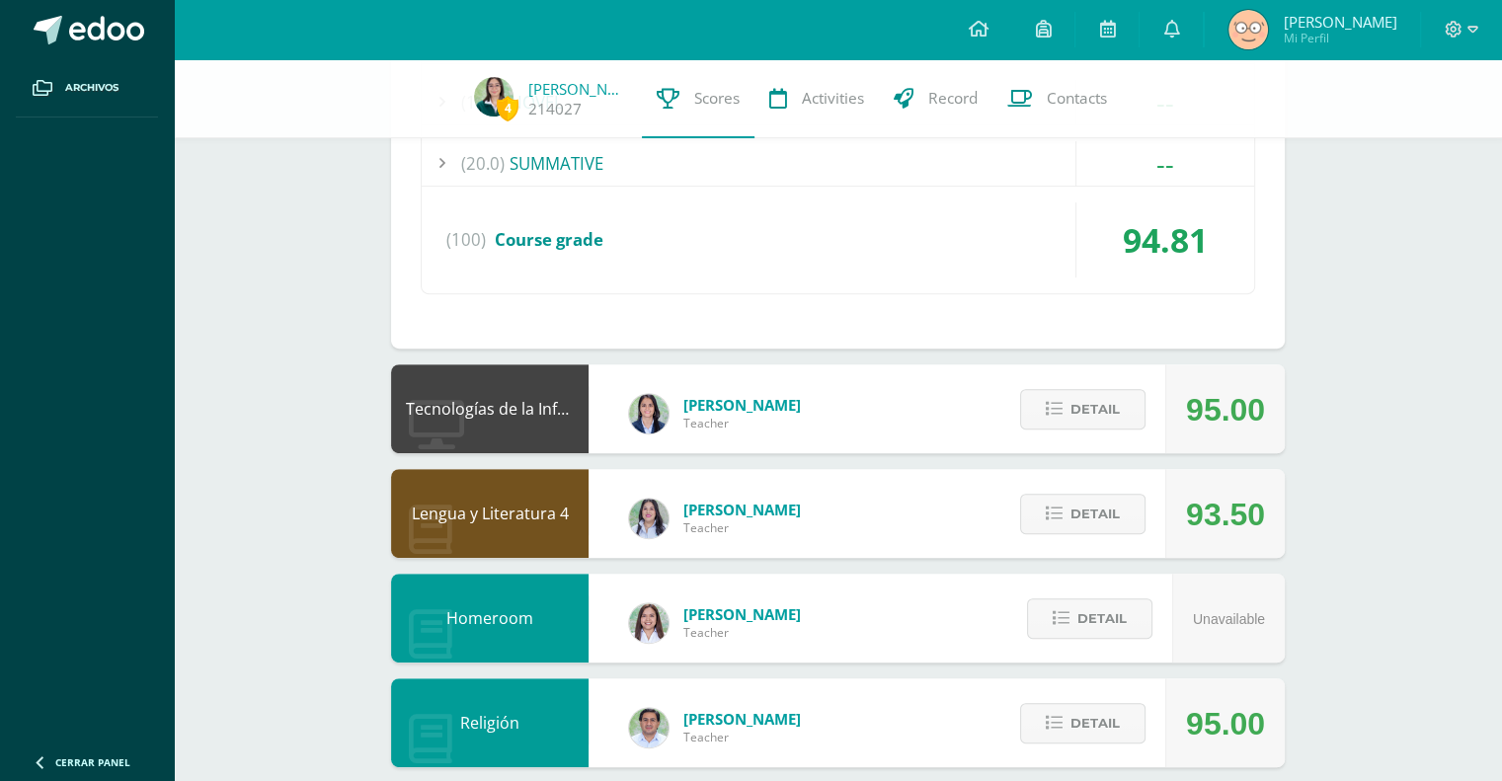
scroll to position [0, 0]
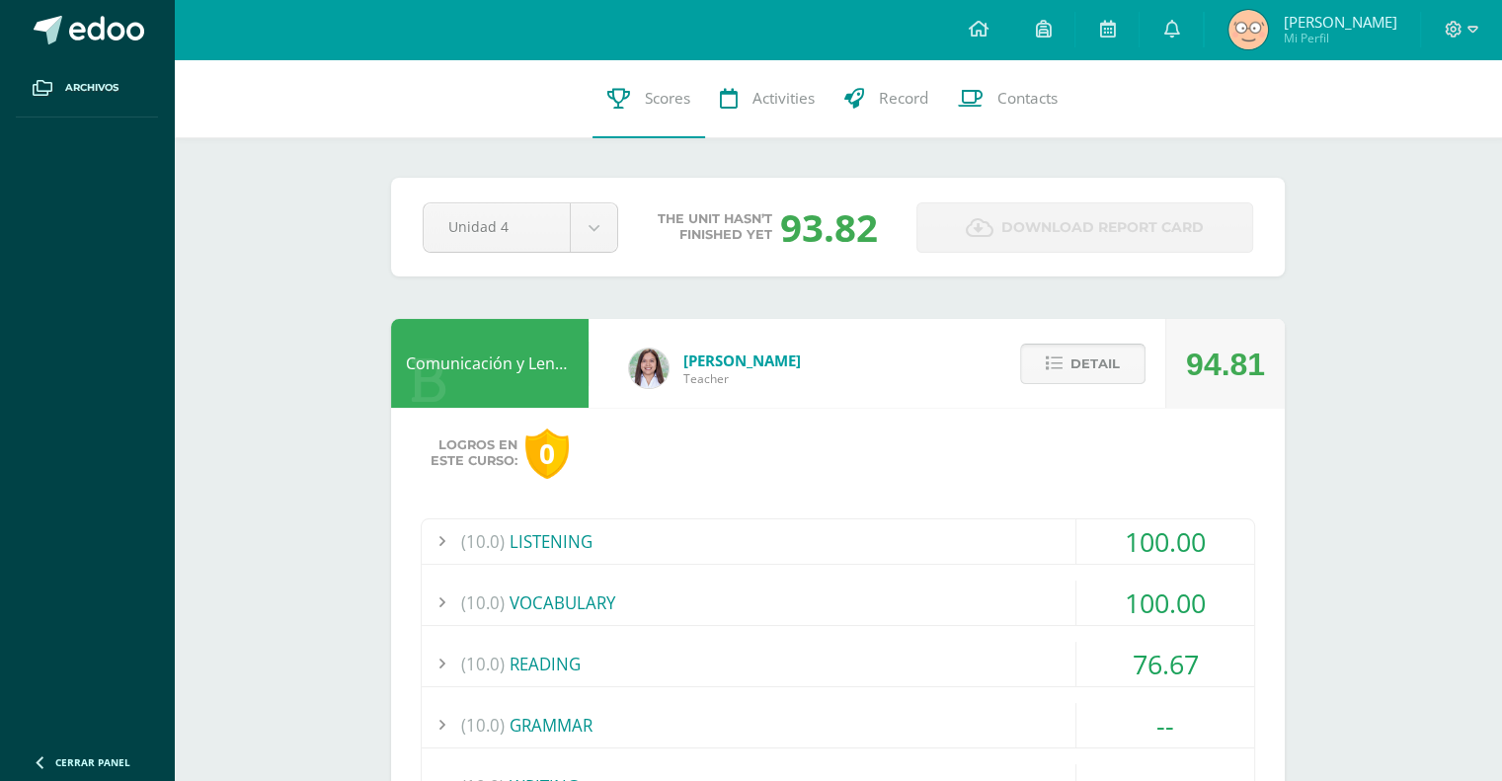
click at [1087, 348] on span "Detail" at bounding box center [1094, 364] width 49 height 37
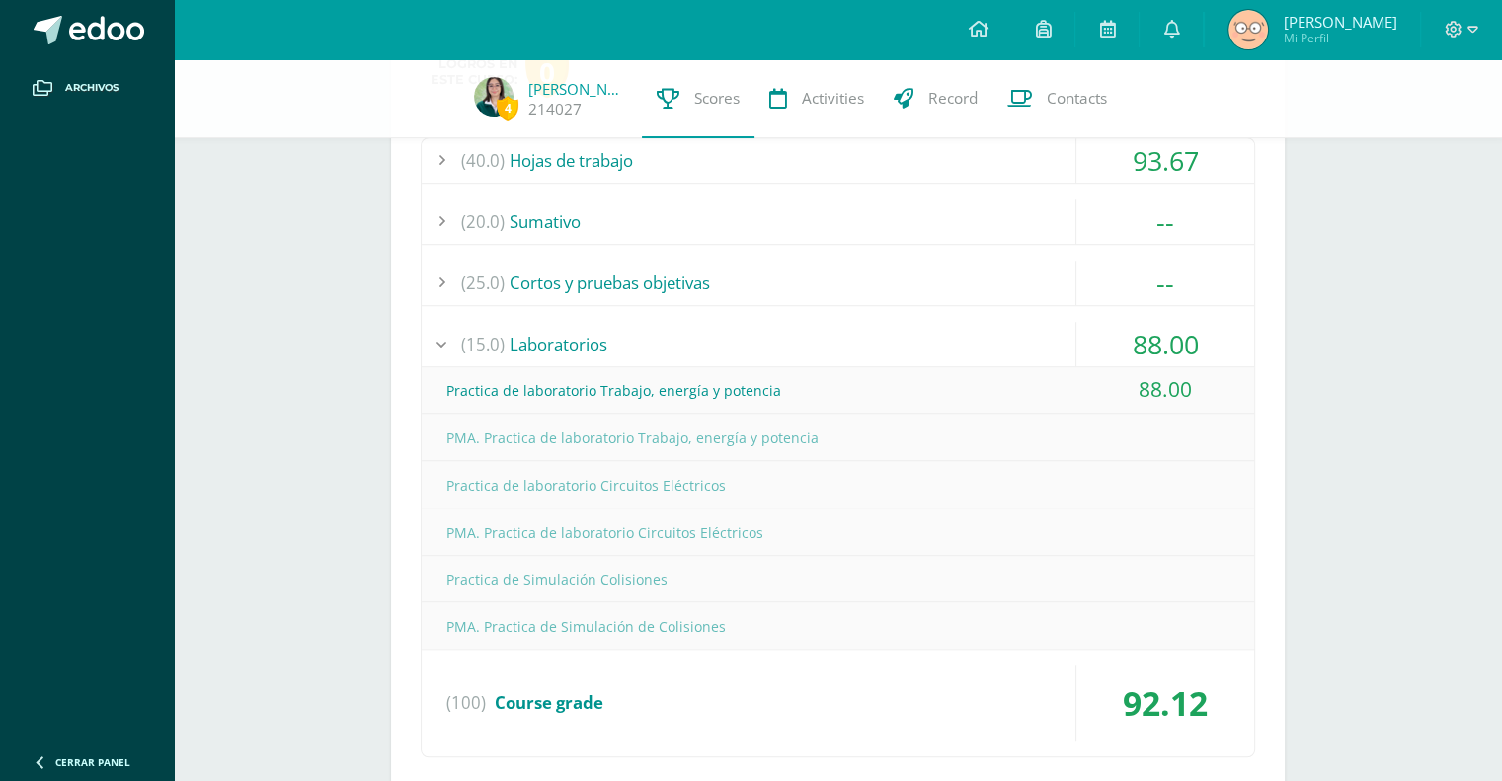
scroll to position [1591, 0]
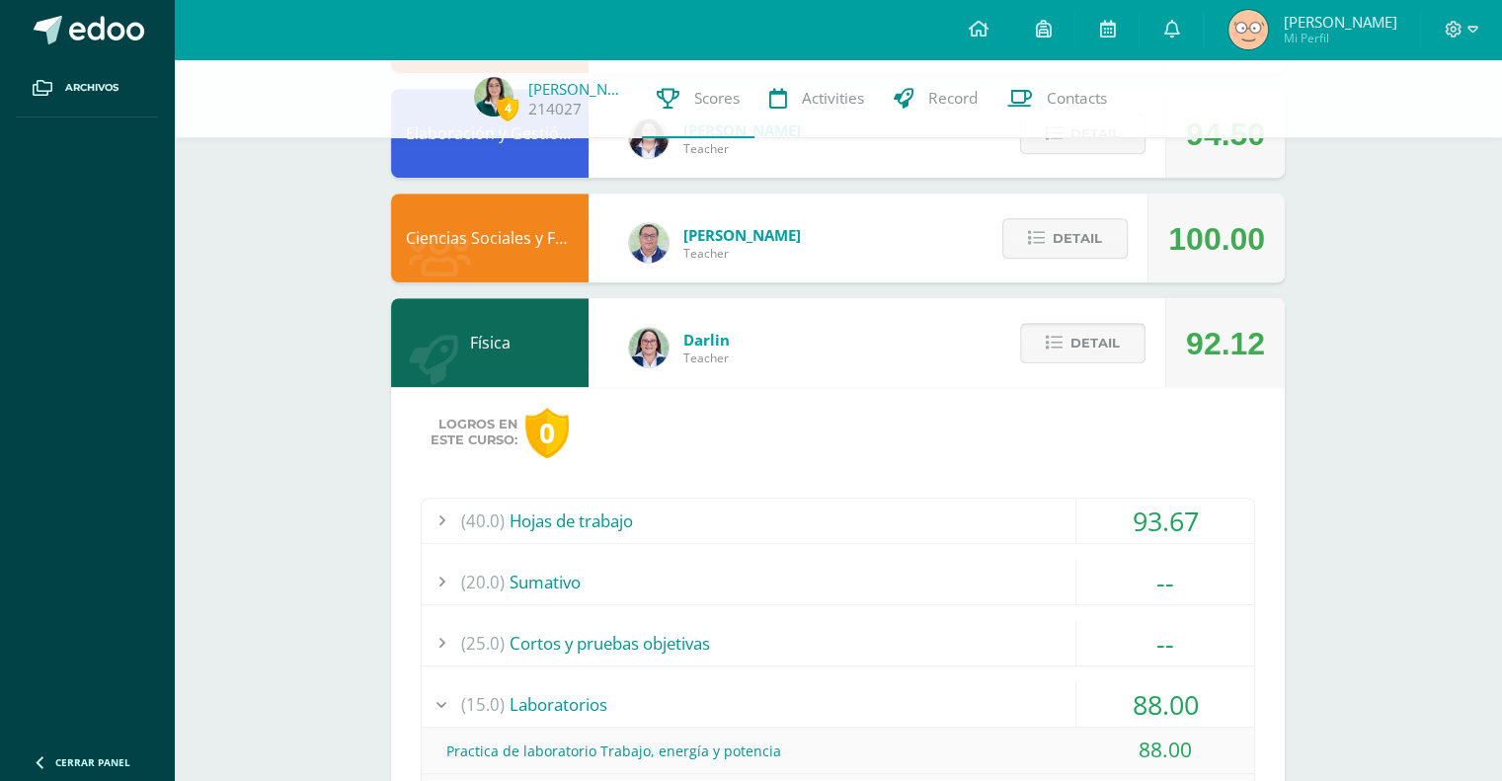
click at [1067, 335] on button "Detail" at bounding box center [1082, 343] width 125 height 40
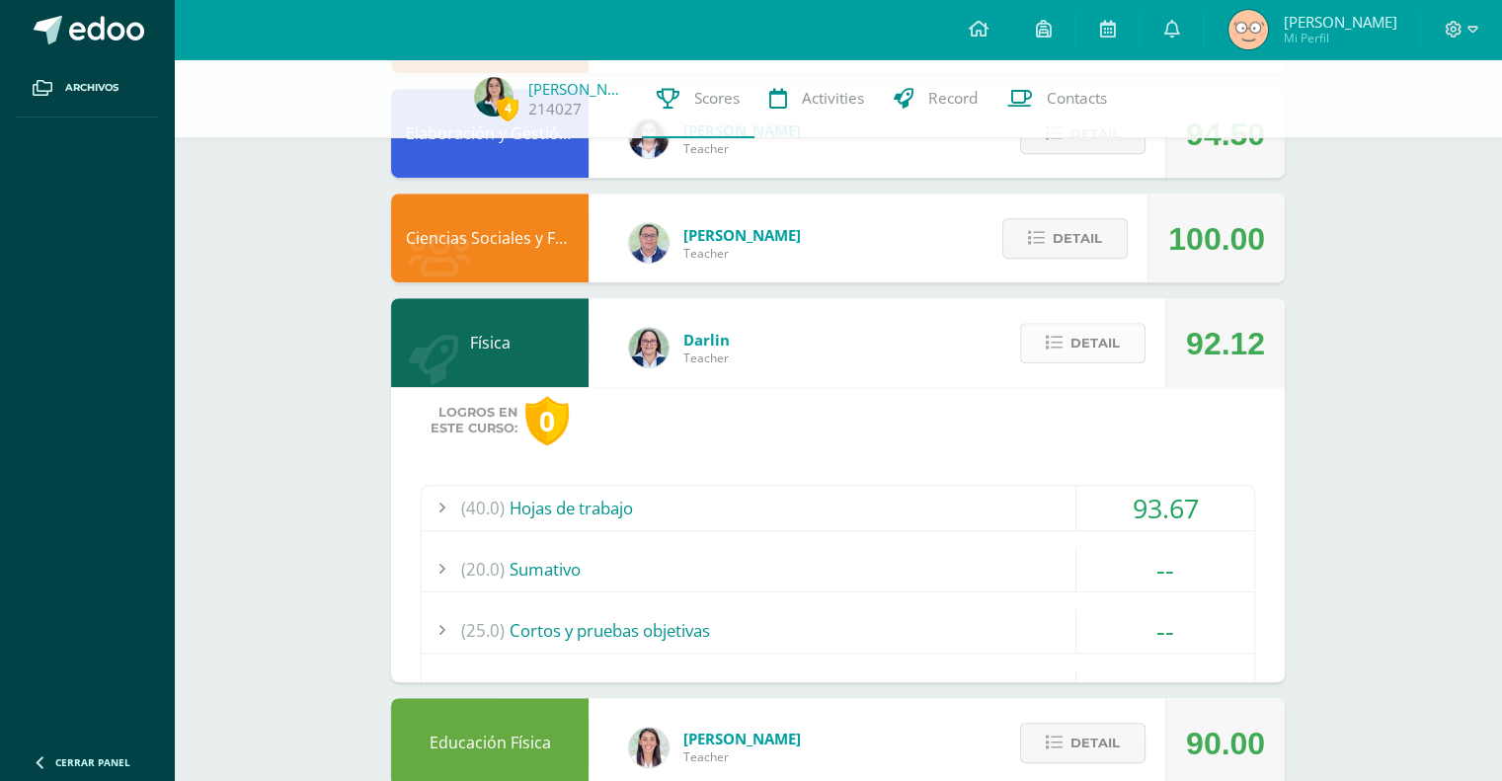
scroll to position [810, 0]
